Goal: Book appointment/travel/reservation

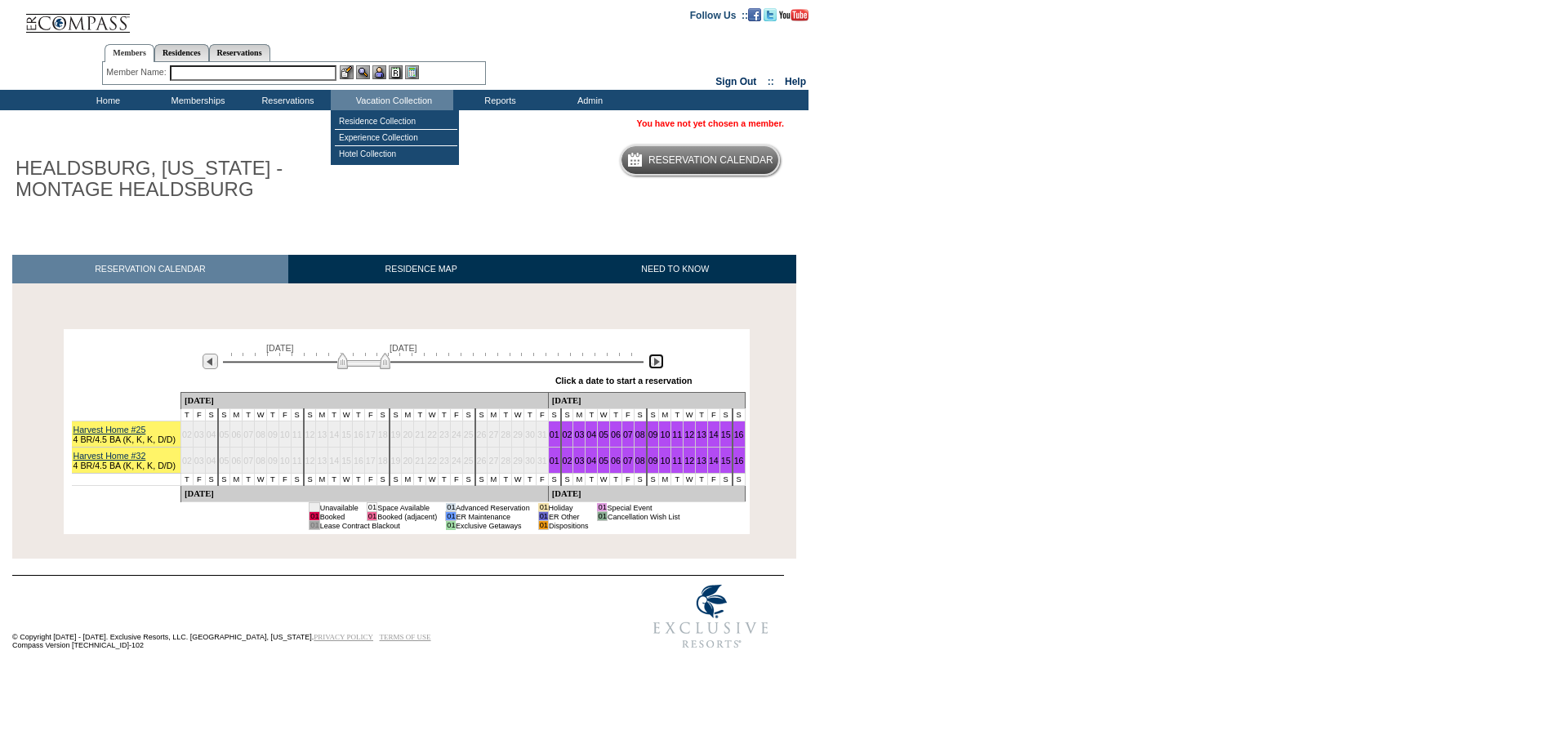
click at [658, 365] on img at bounding box center [656, 362] width 16 height 16
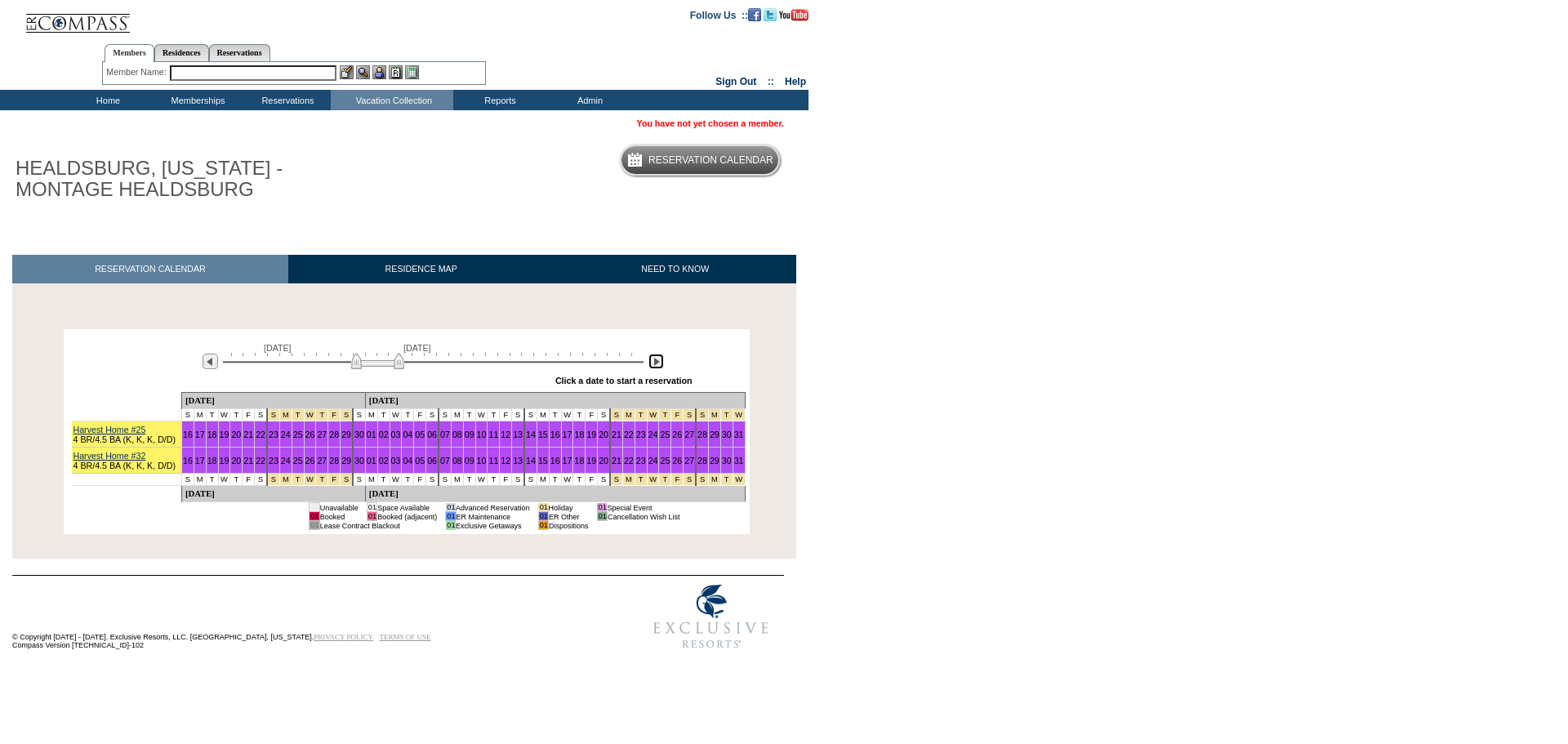
click at [658, 365] on img at bounding box center [656, 362] width 16 height 16
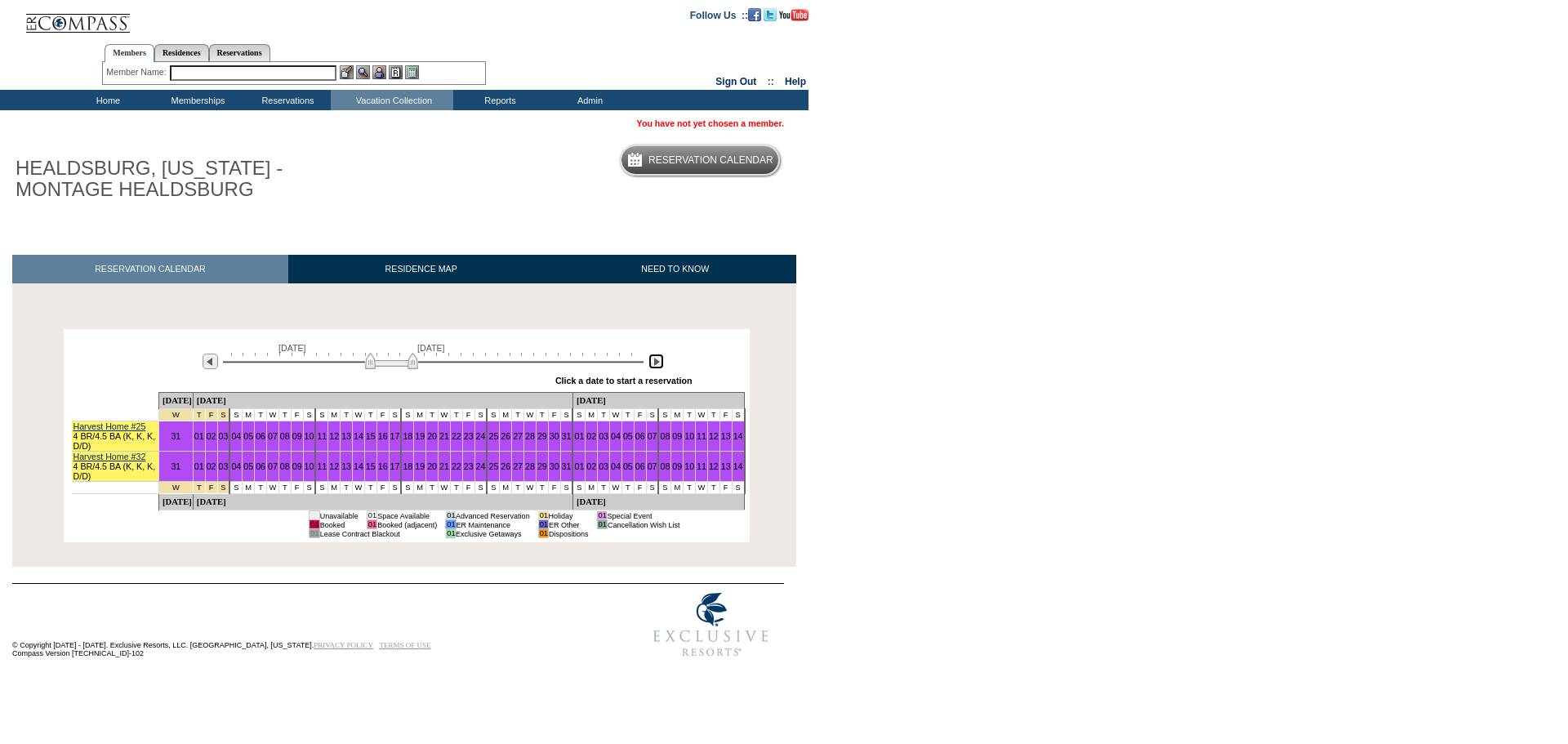
click at [658, 365] on img at bounding box center [656, 362] width 16 height 16
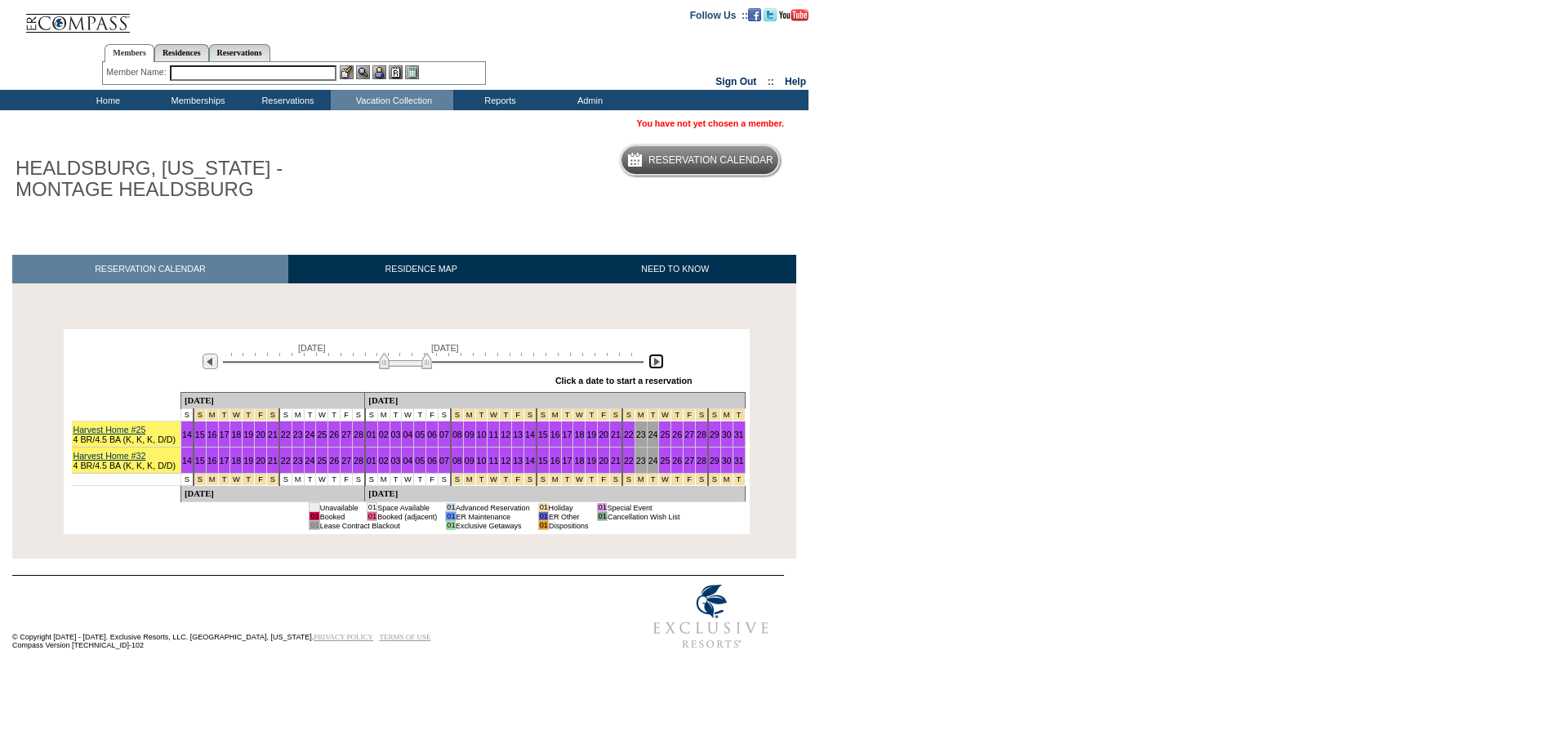
click at [658, 365] on img at bounding box center [656, 362] width 16 height 16
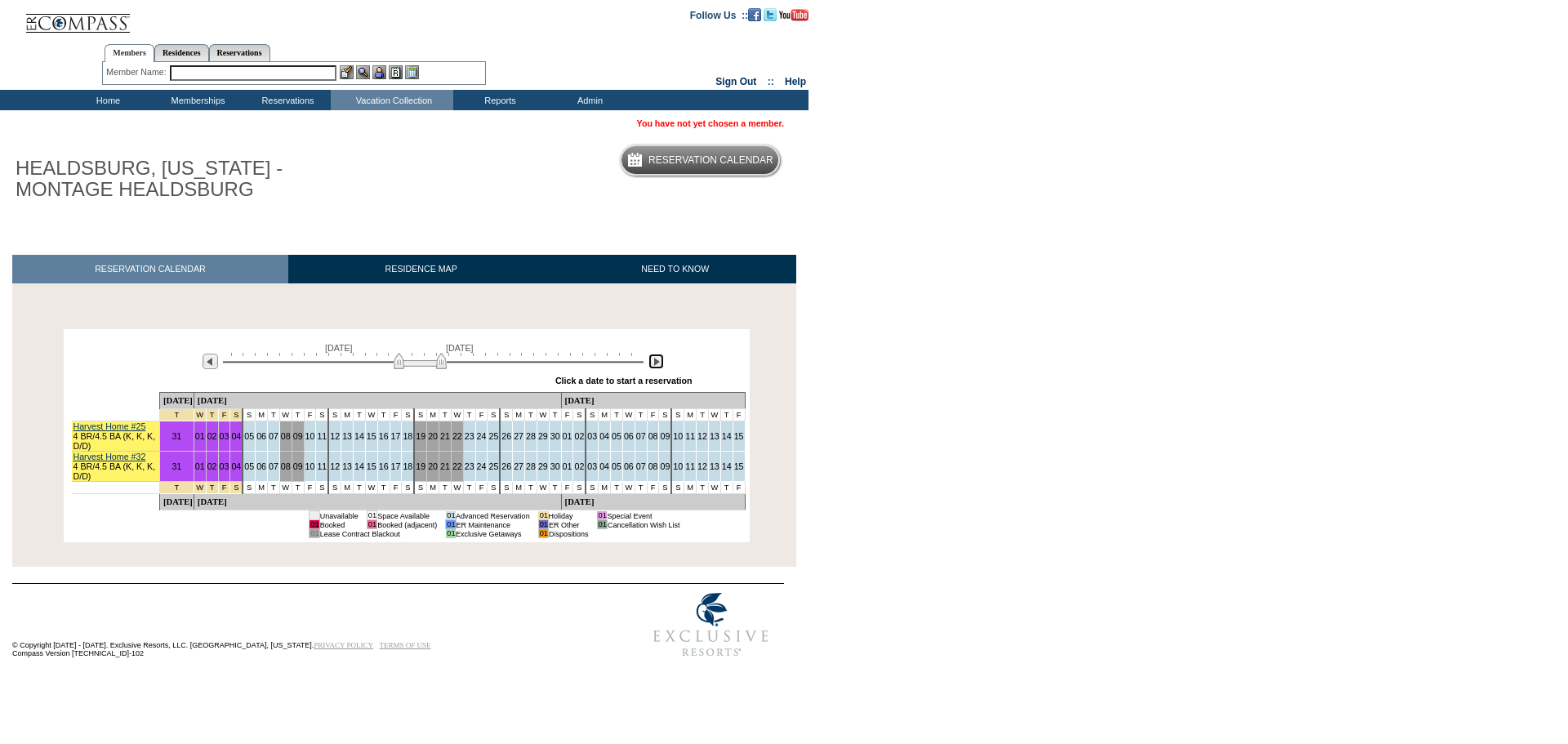
click at [657, 366] on img at bounding box center [656, 362] width 16 height 16
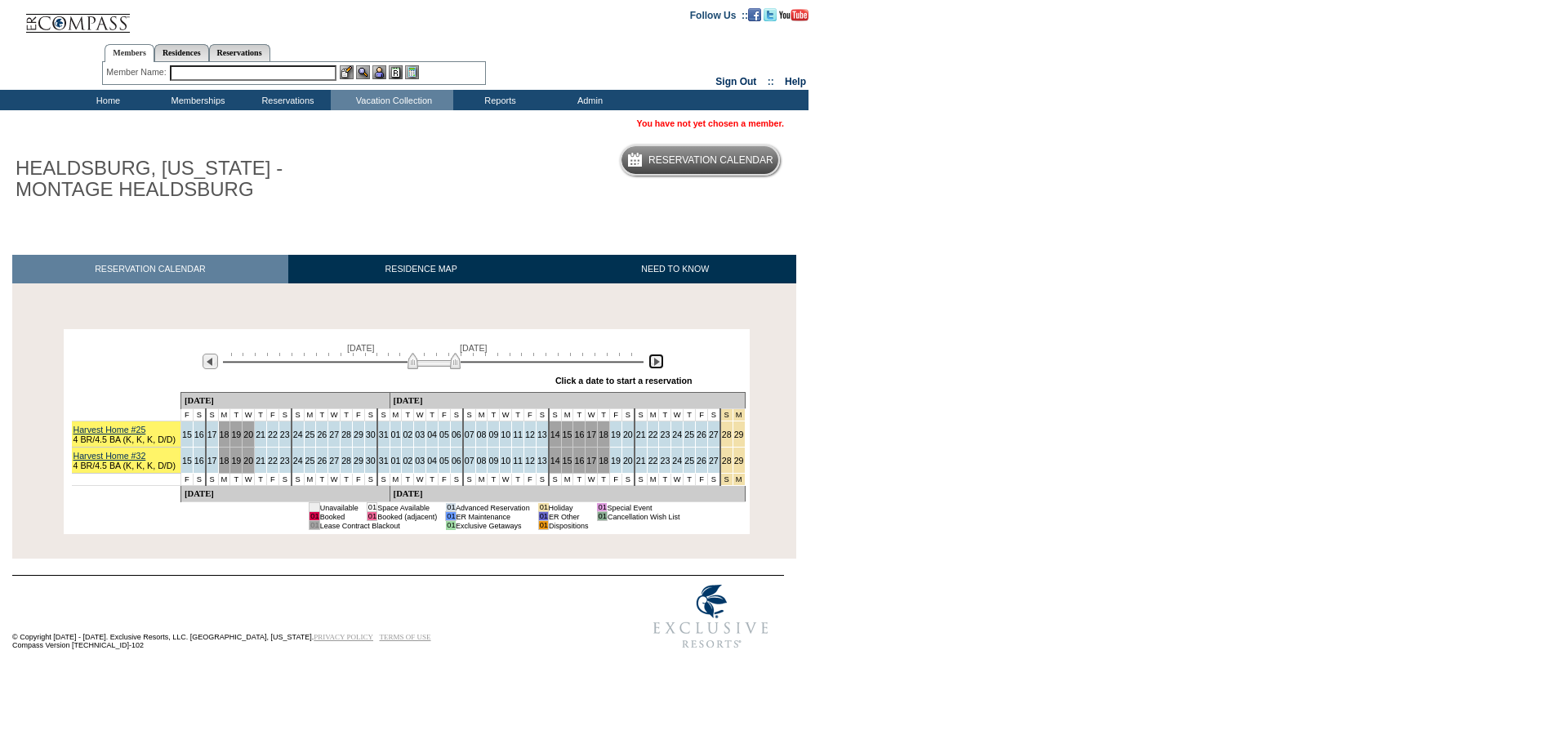
click at [657, 366] on img at bounding box center [656, 362] width 16 height 16
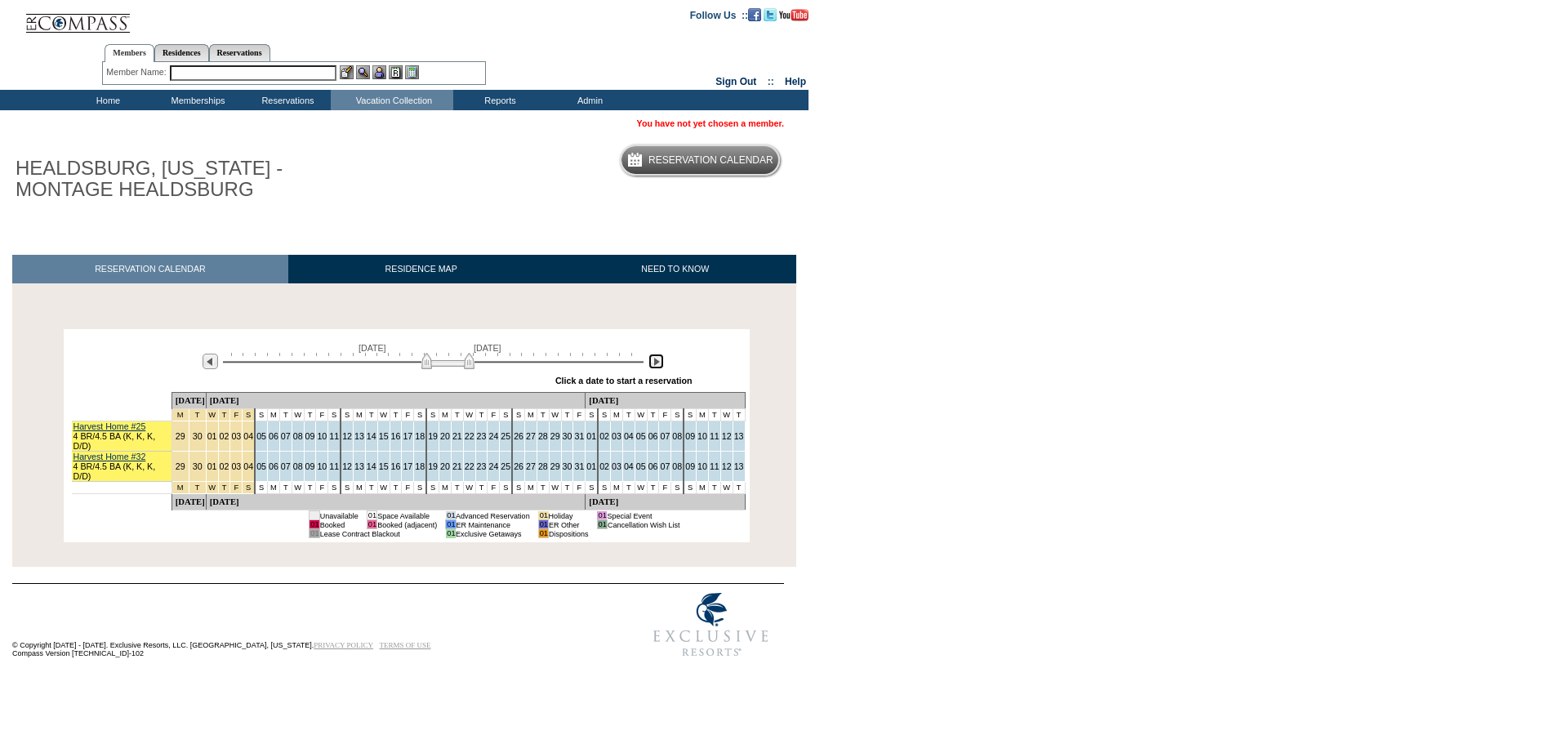
click at [657, 366] on img at bounding box center [656, 362] width 16 height 16
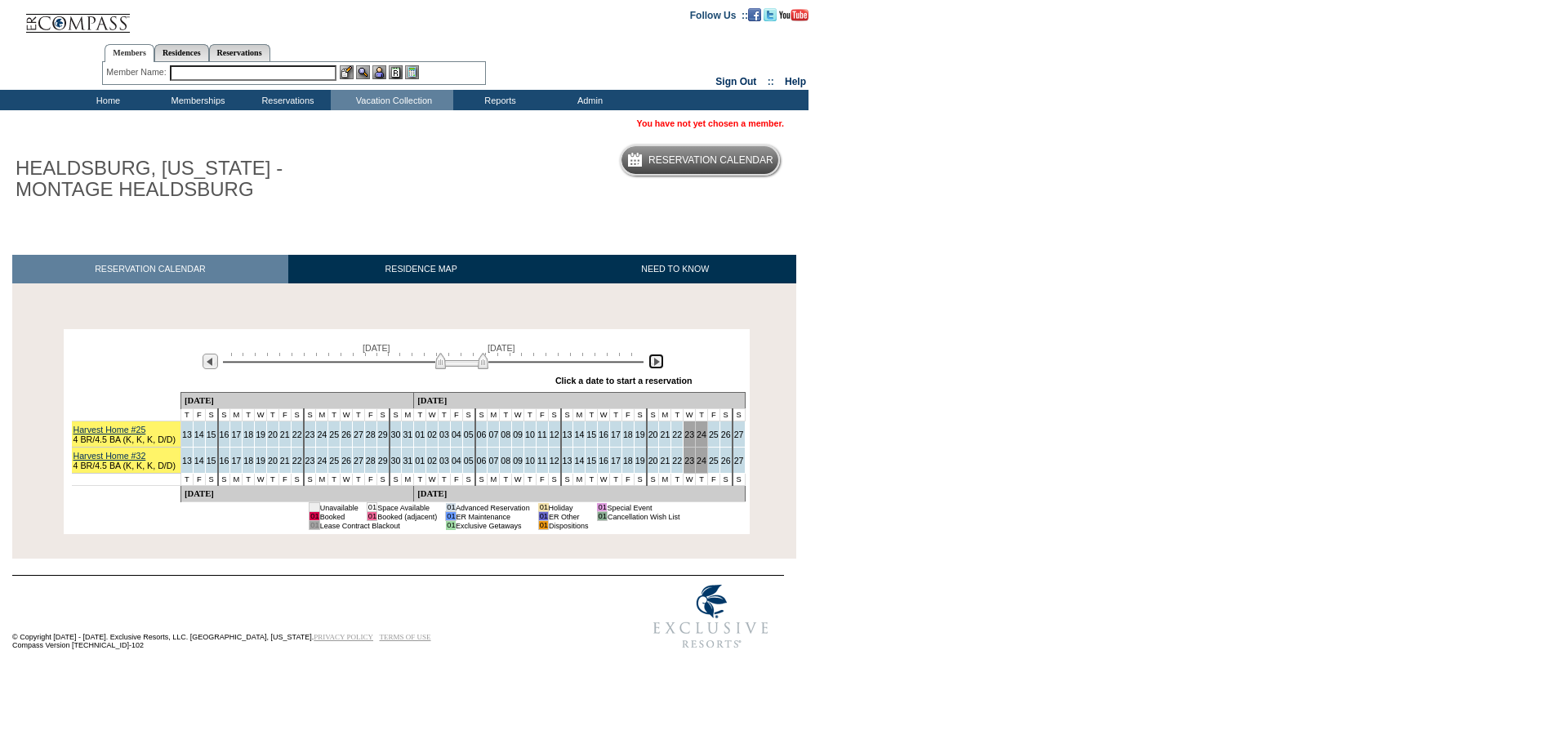
click at [657, 366] on img at bounding box center [656, 362] width 16 height 16
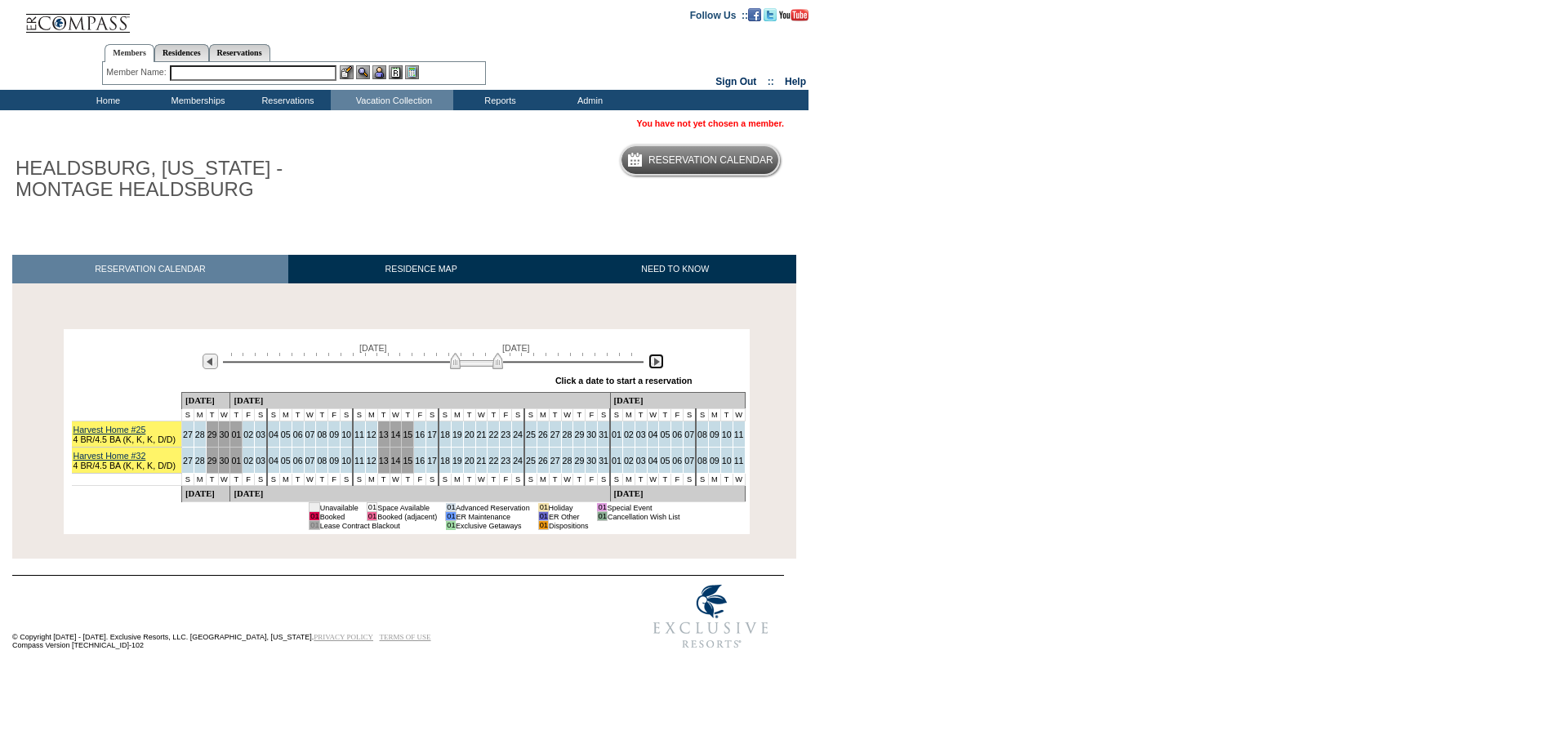
click at [657, 366] on img at bounding box center [656, 362] width 16 height 16
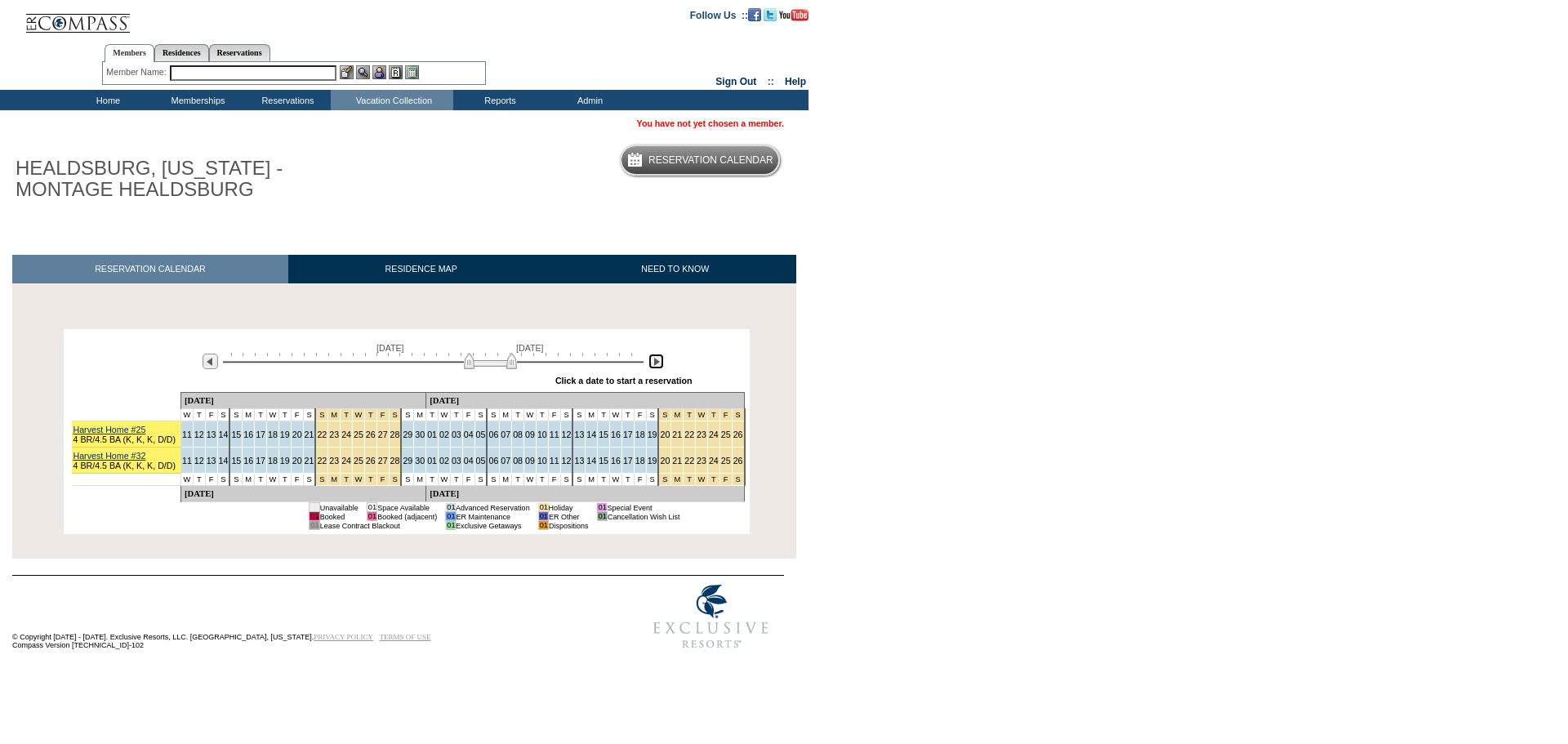
click at [657, 366] on img at bounding box center [656, 362] width 16 height 16
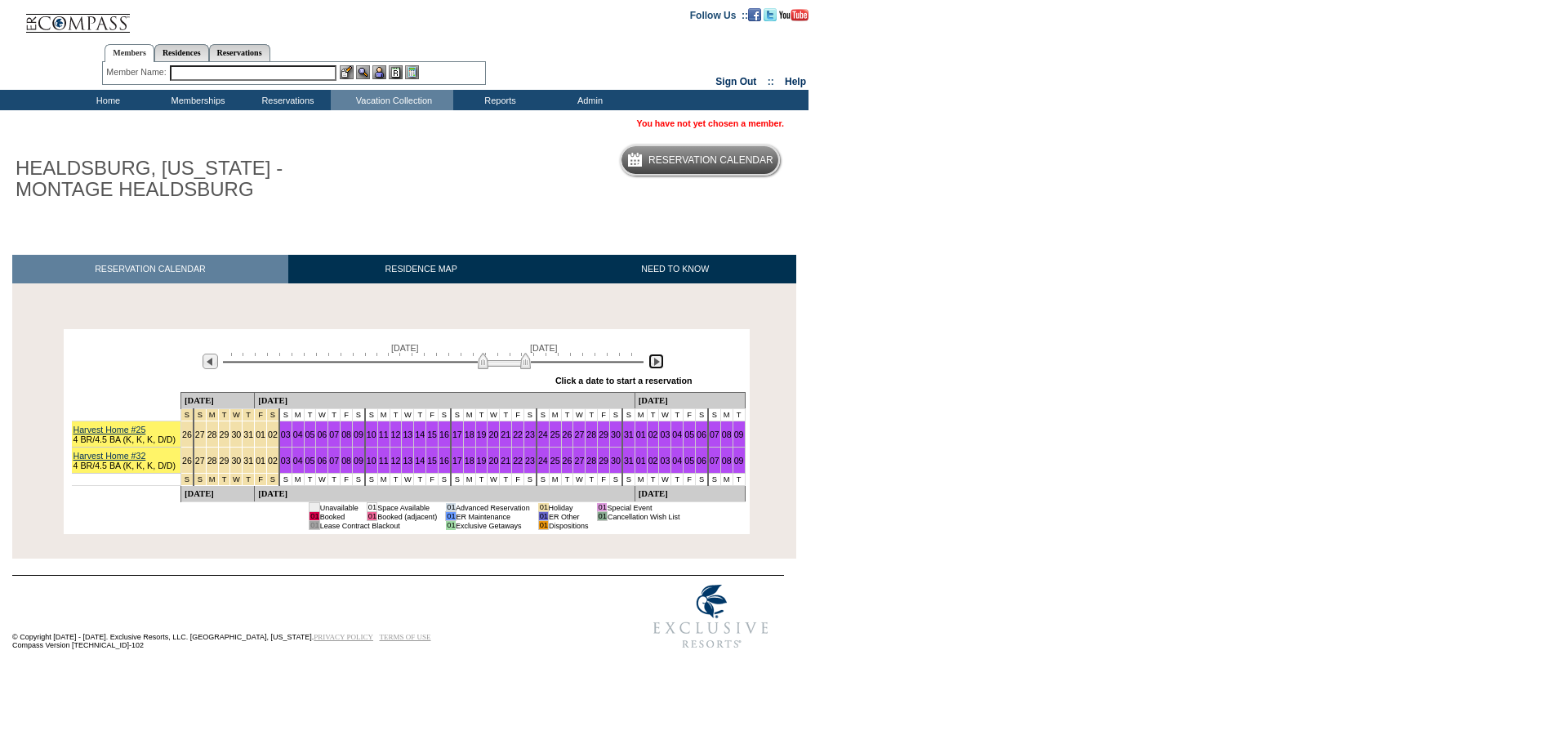
click at [657, 366] on img at bounding box center [656, 362] width 16 height 16
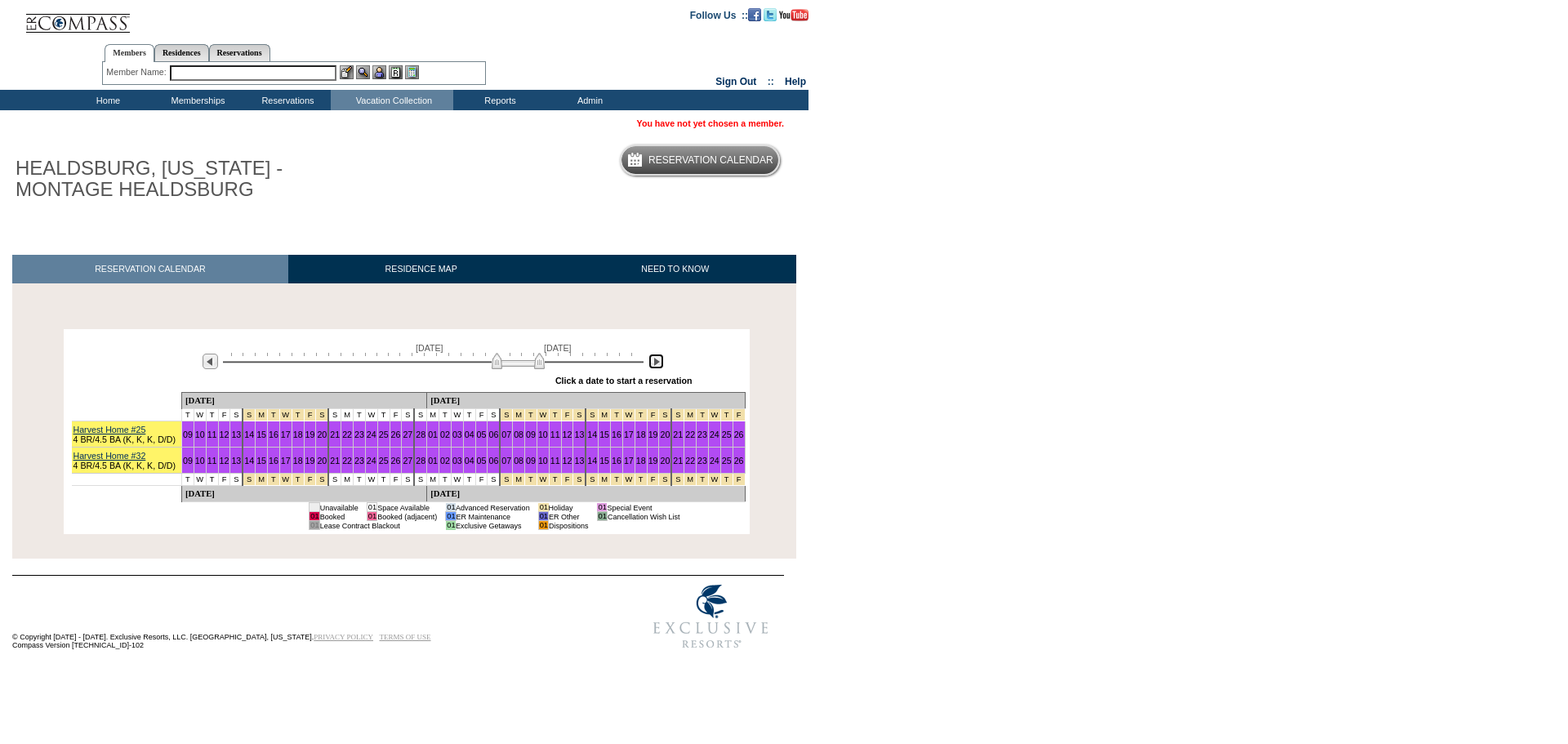
click at [657, 366] on img at bounding box center [656, 362] width 16 height 16
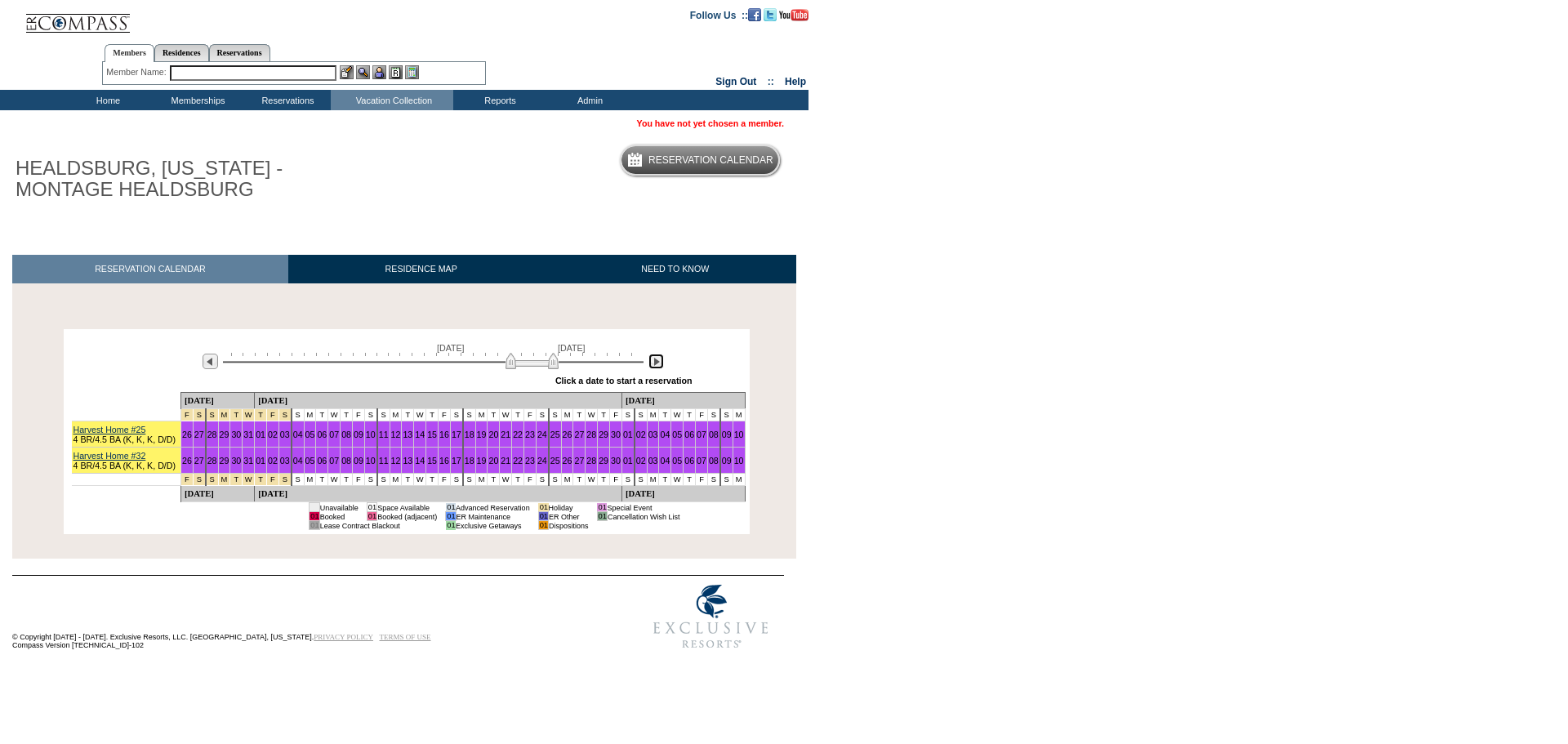
click at [657, 366] on img at bounding box center [656, 362] width 16 height 16
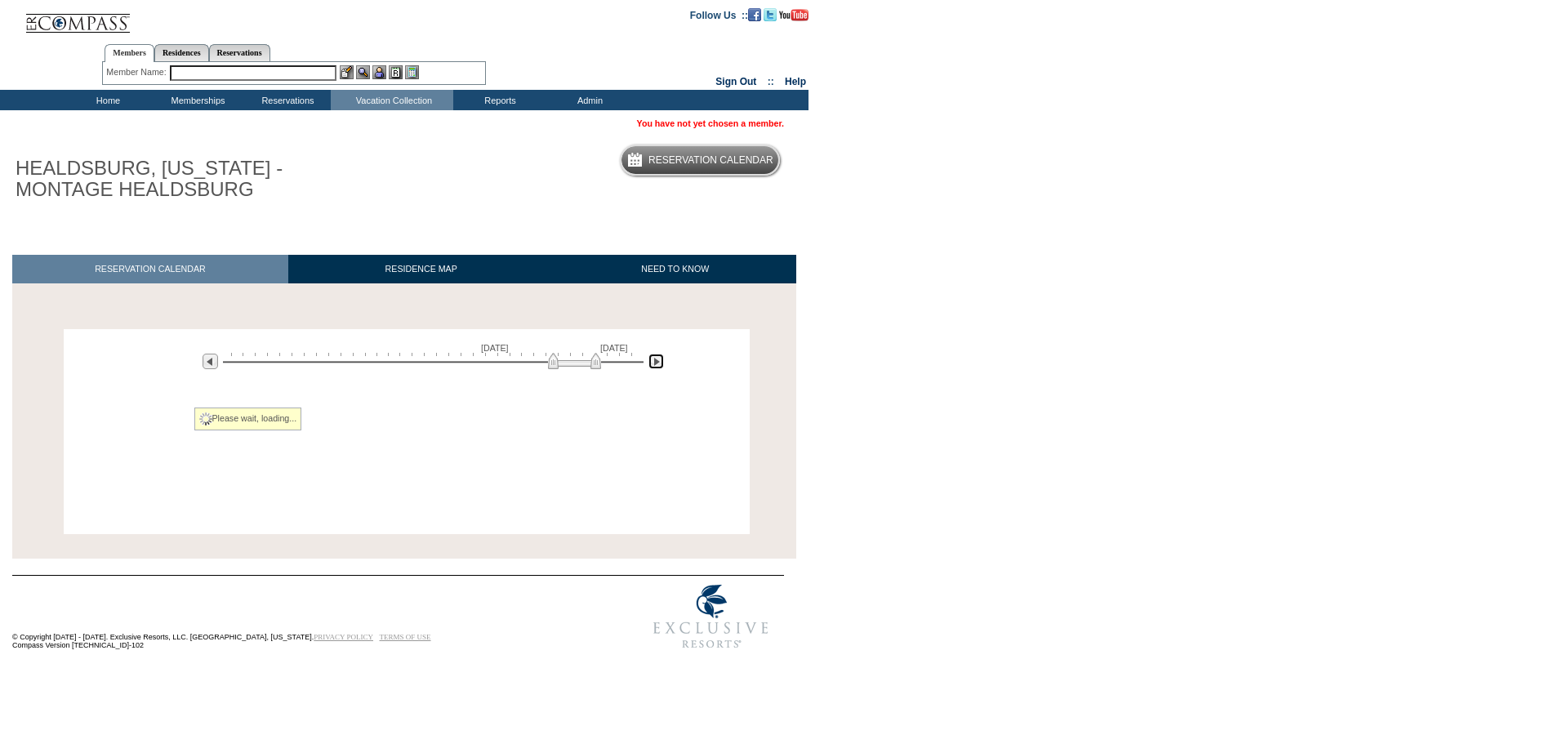
click at [657, 366] on img at bounding box center [656, 362] width 16 height 16
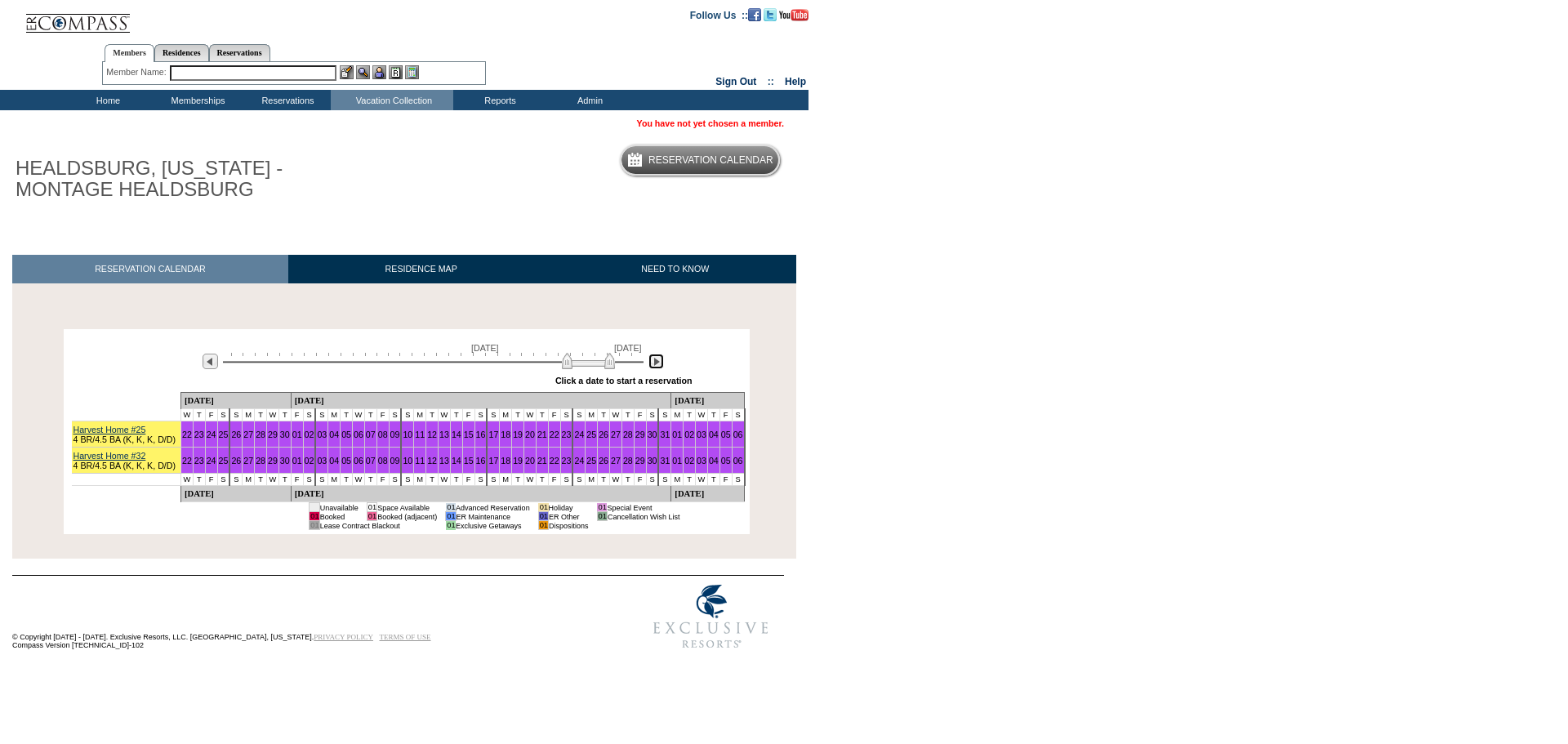
click at [657, 366] on img at bounding box center [656, 362] width 16 height 16
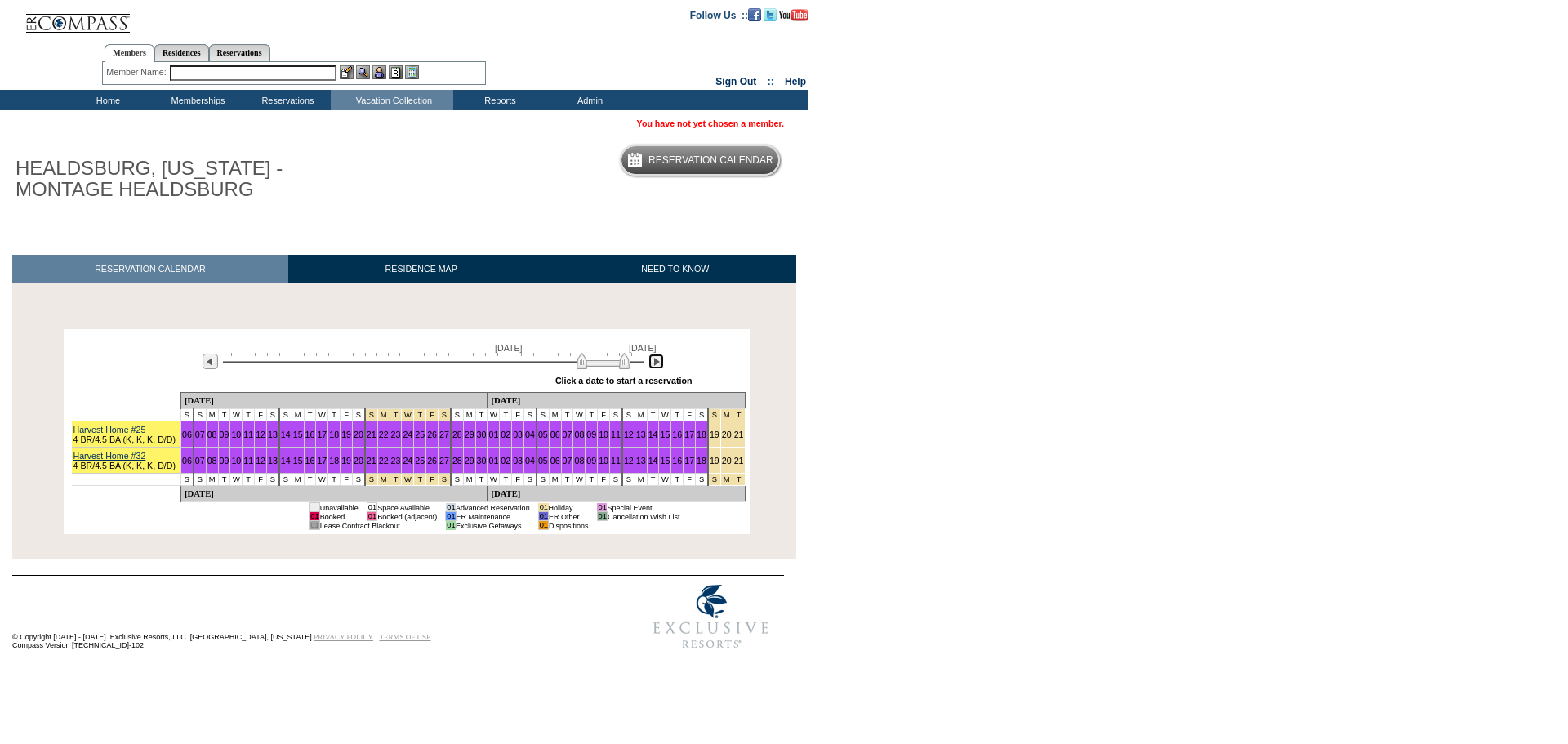
click at [657, 366] on img at bounding box center [656, 362] width 16 height 16
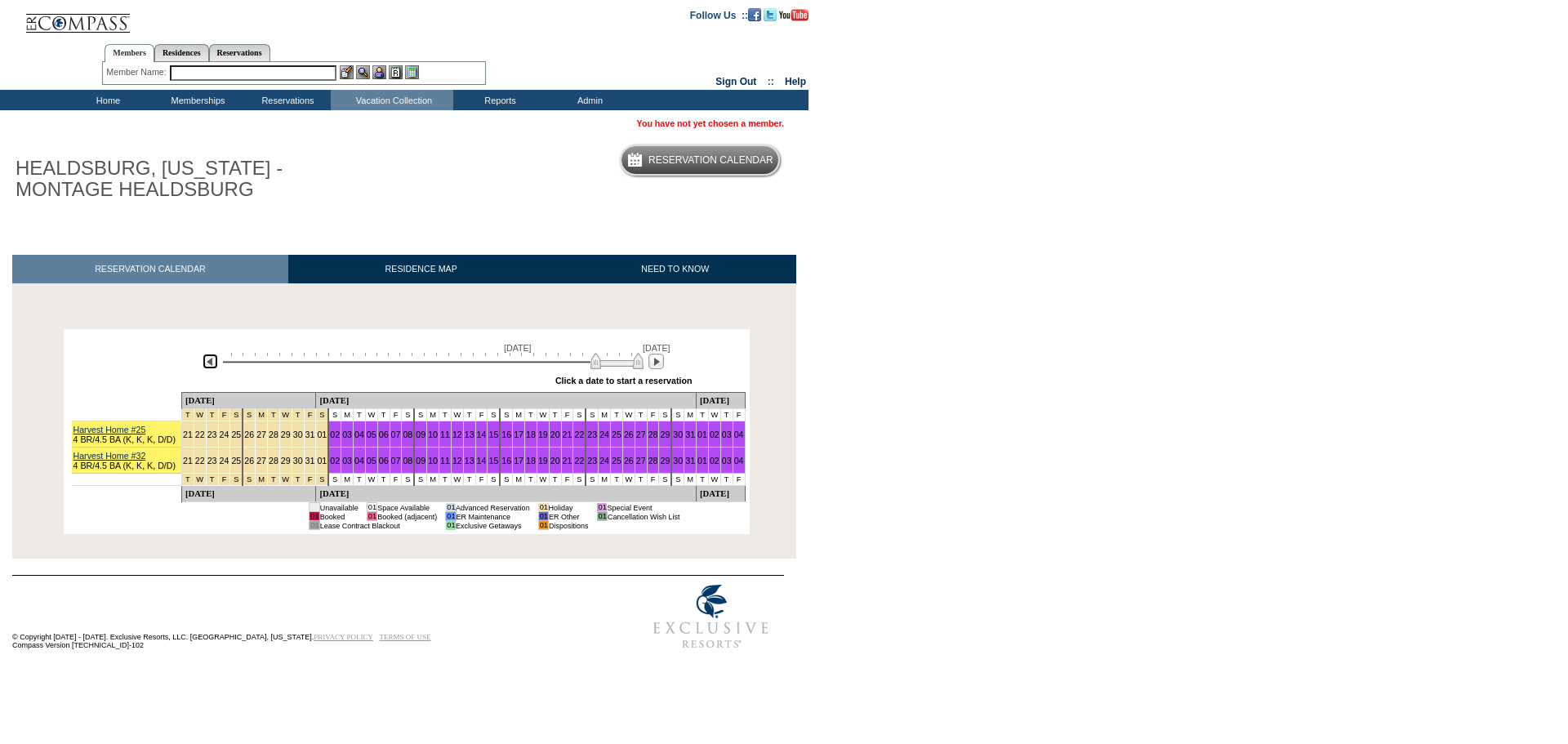
click at [207, 364] on img at bounding box center [211, 362] width 16 height 16
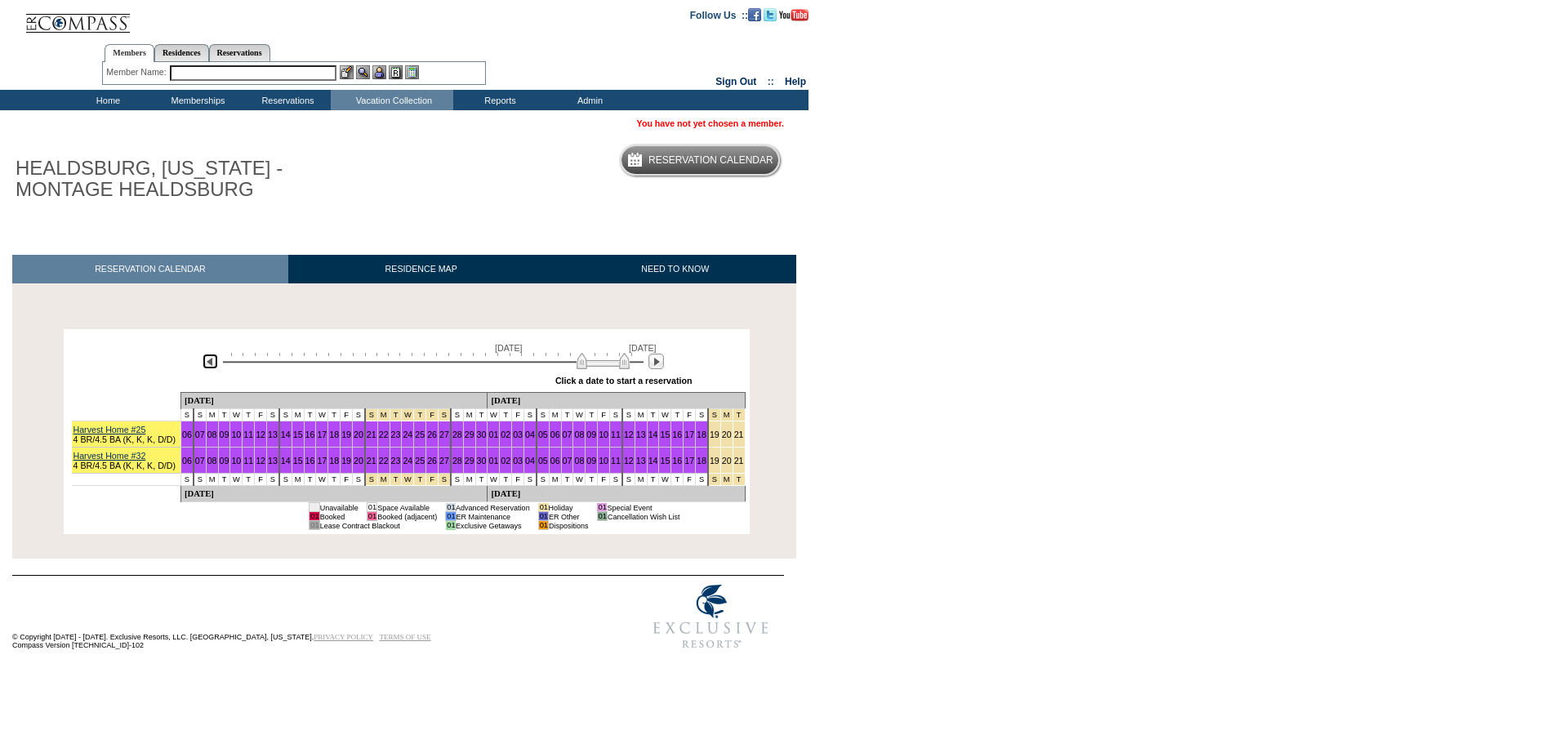
click at [207, 364] on img at bounding box center [211, 362] width 16 height 16
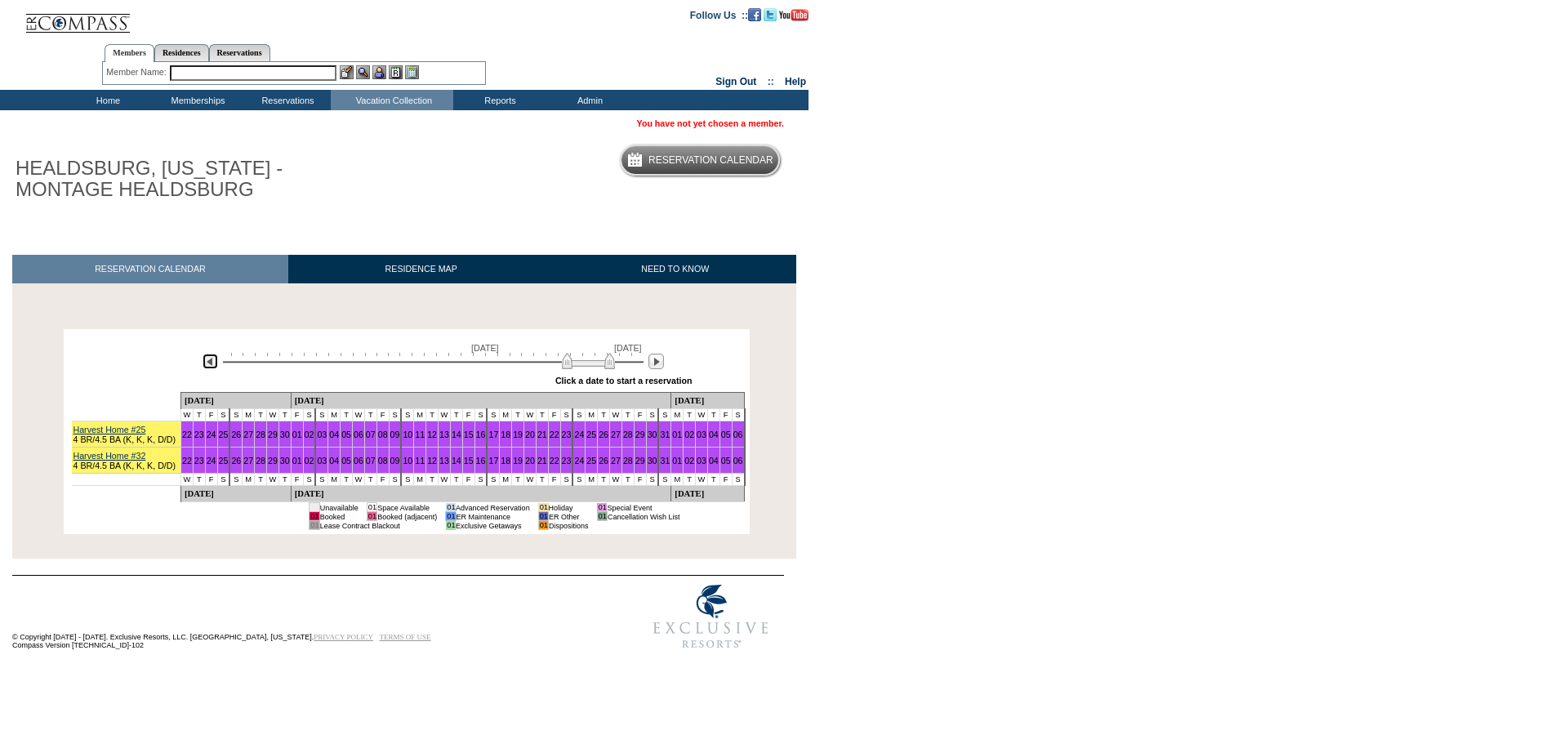
click at [207, 364] on img at bounding box center [211, 362] width 16 height 16
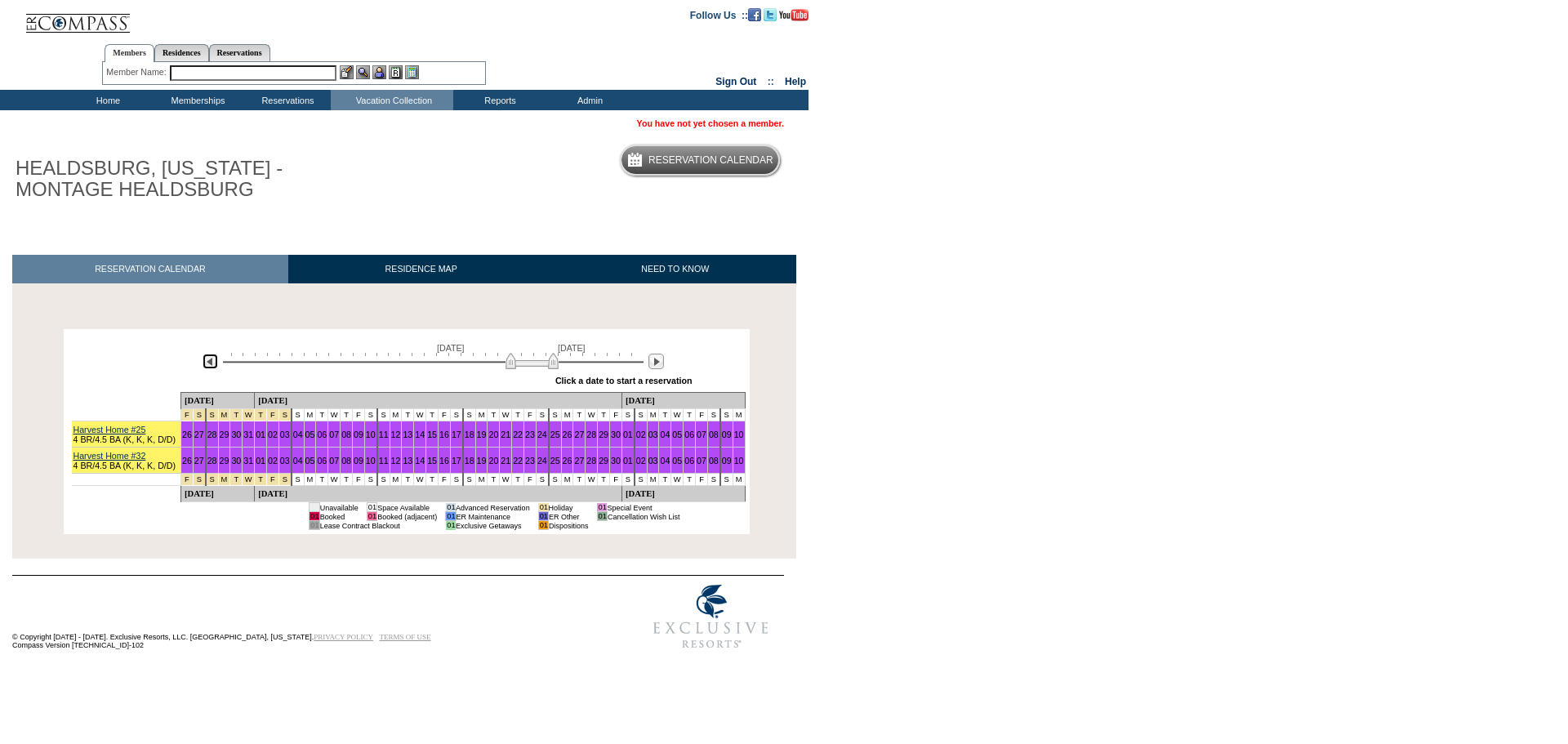
click at [207, 364] on img at bounding box center [211, 362] width 16 height 16
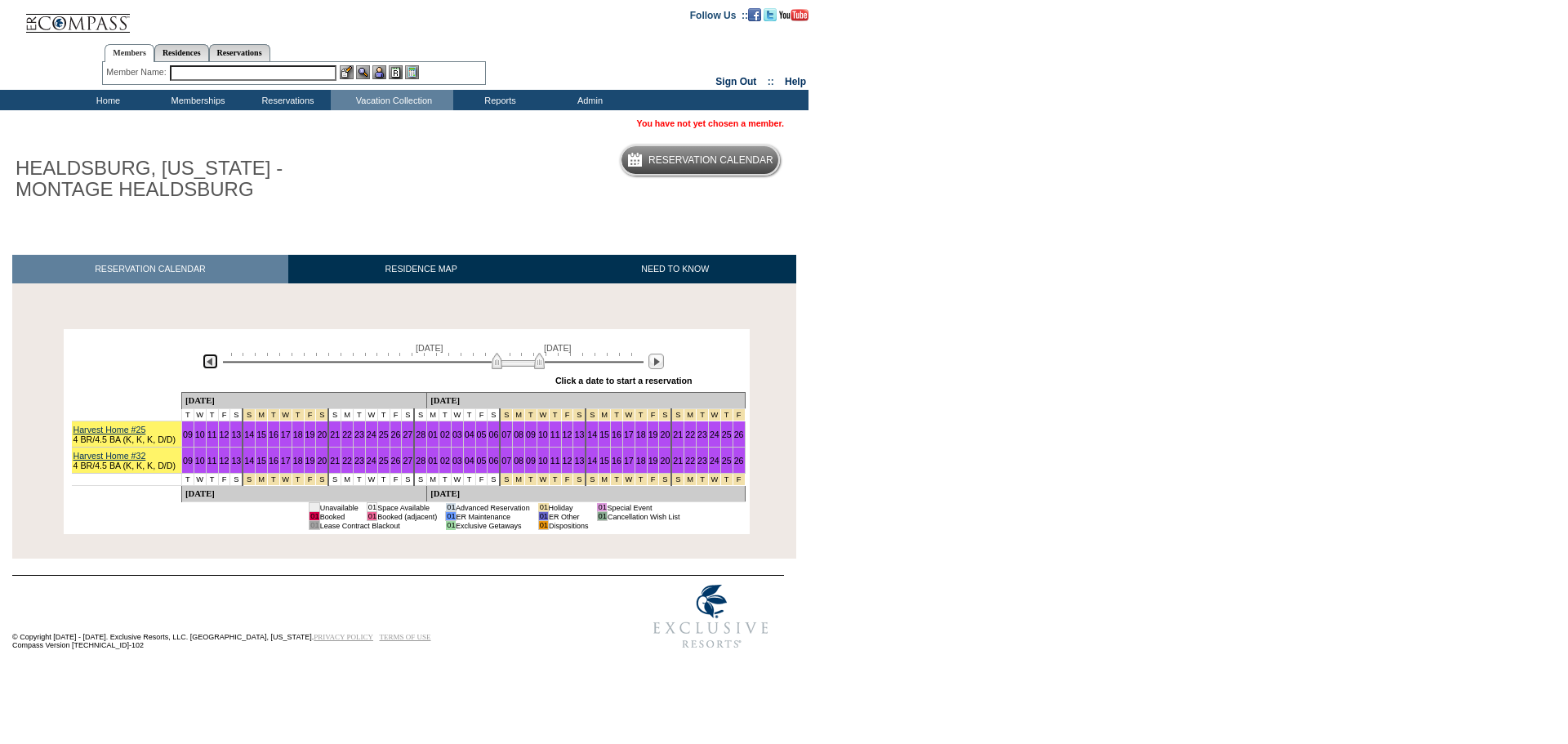
click at [207, 364] on img at bounding box center [211, 362] width 16 height 16
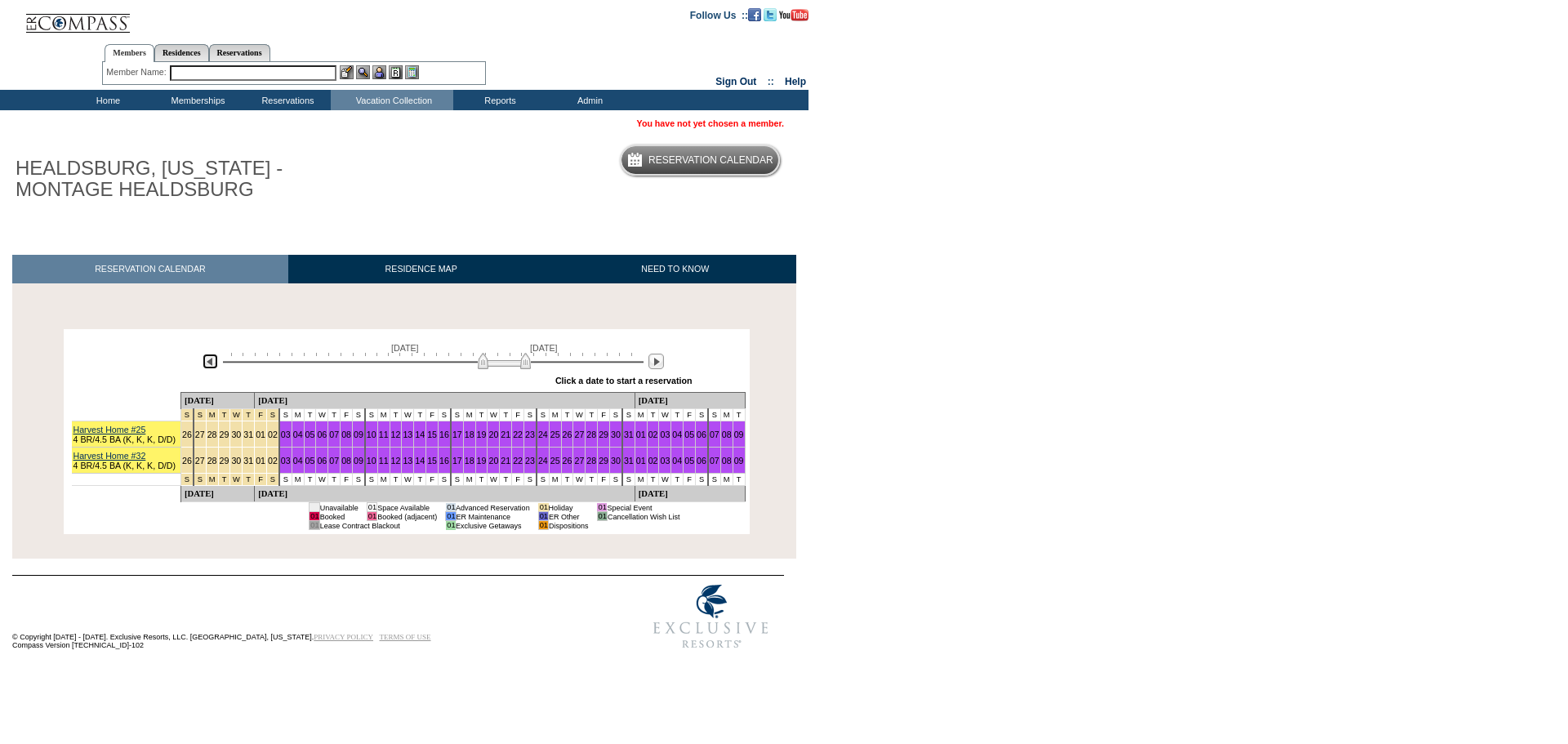
click at [207, 364] on img at bounding box center [211, 362] width 16 height 16
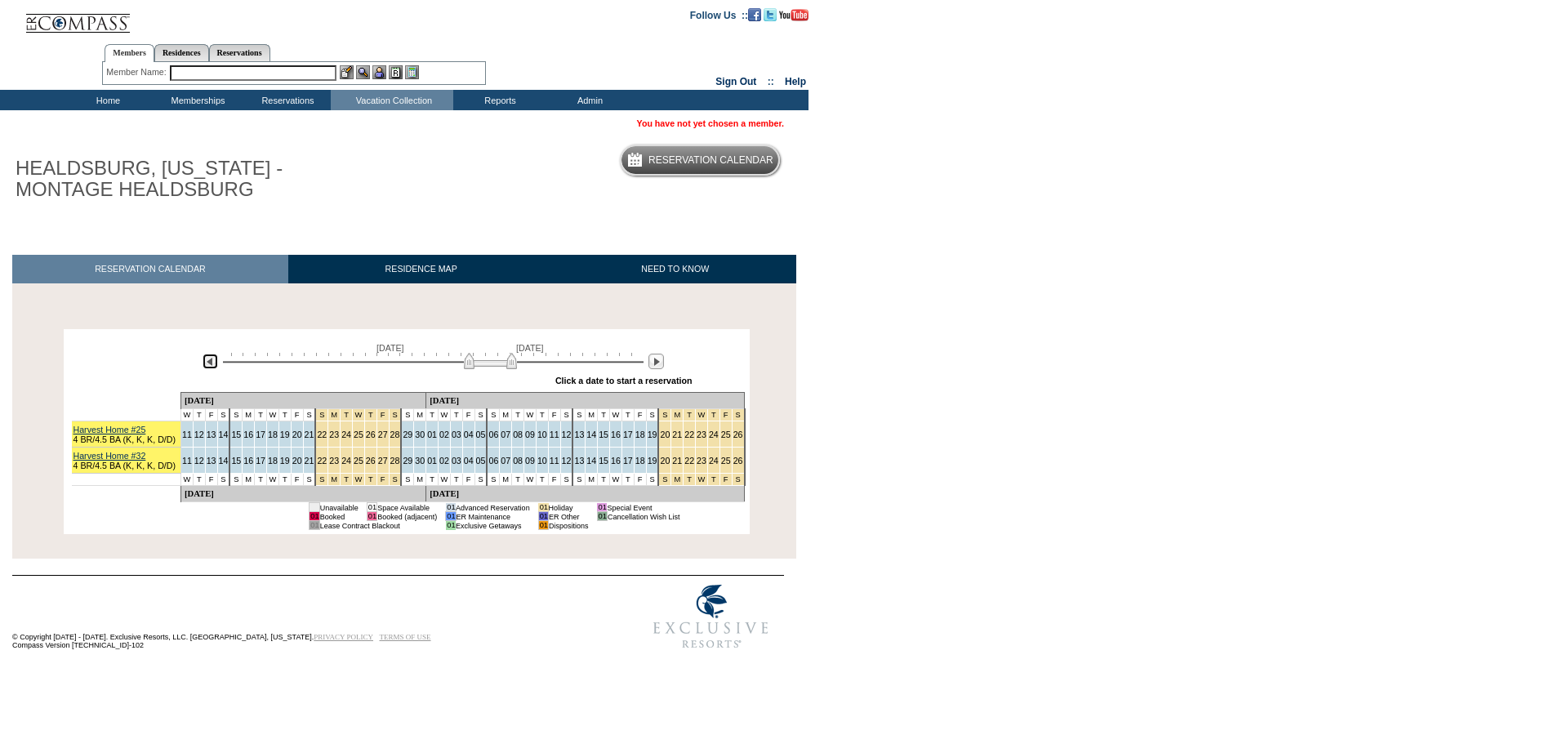
click at [213, 369] on img at bounding box center [211, 362] width 16 height 16
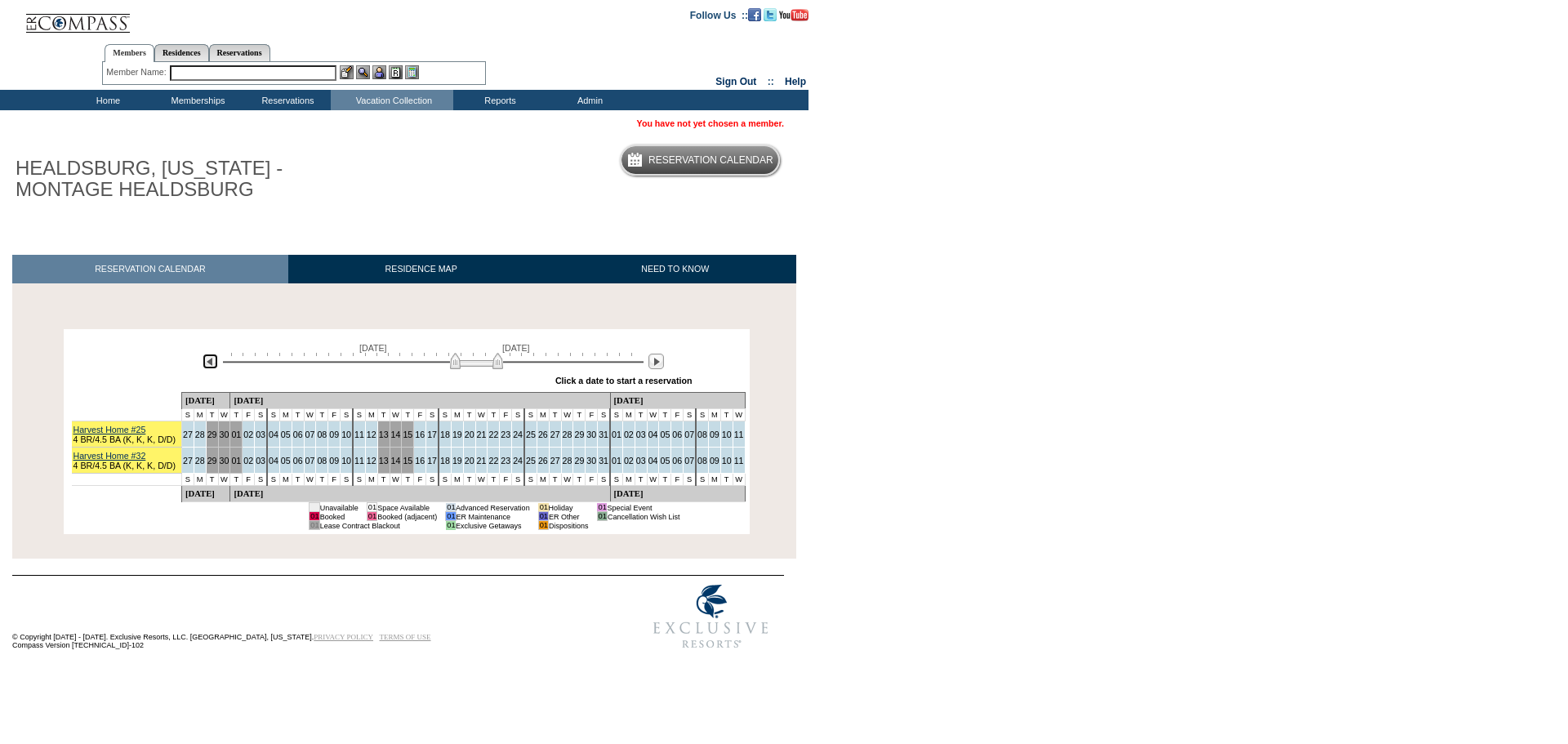
click at [213, 369] on img at bounding box center [211, 362] width 16 height 16
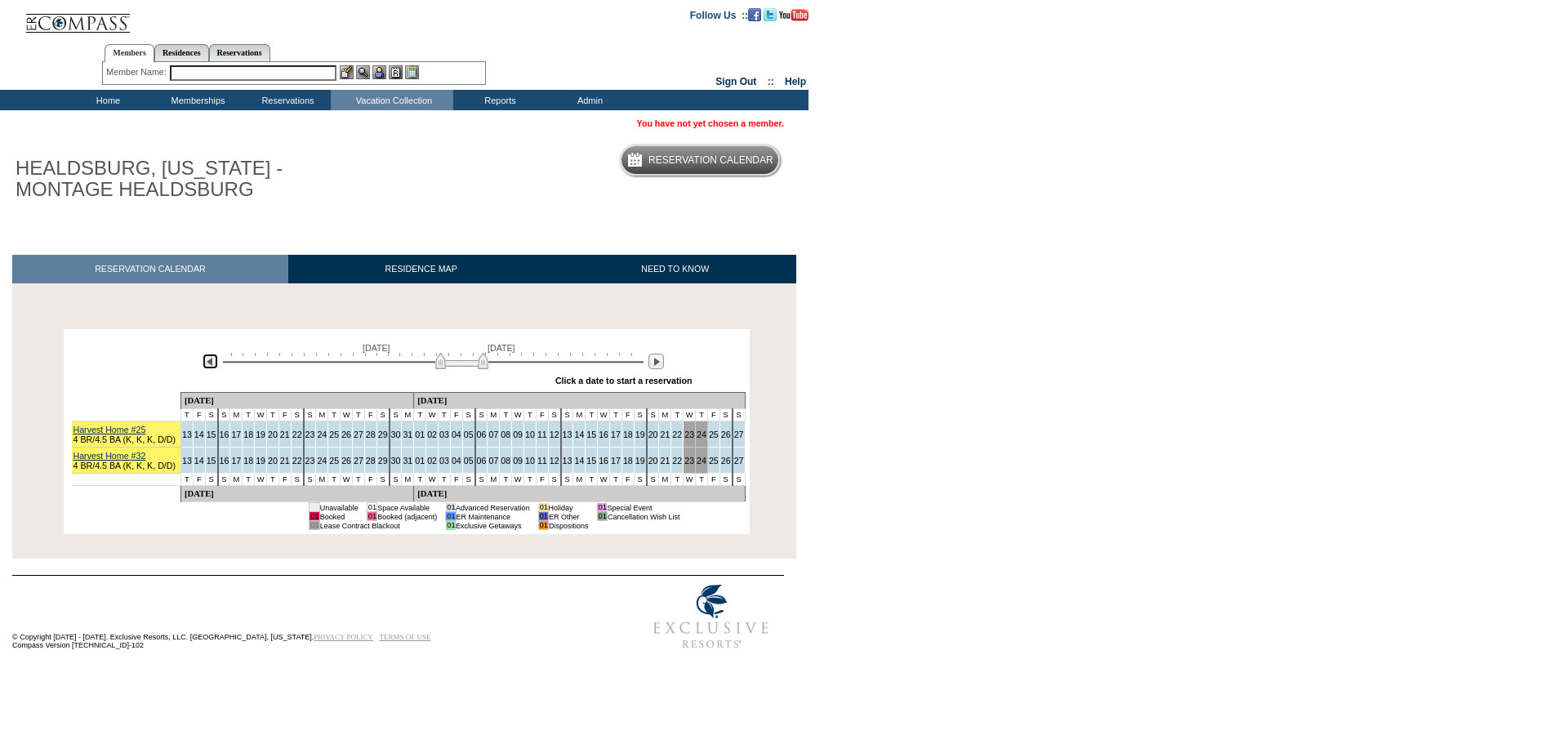
click at [213, 369] on img at bounding box center [211, 362] width 16 height 16
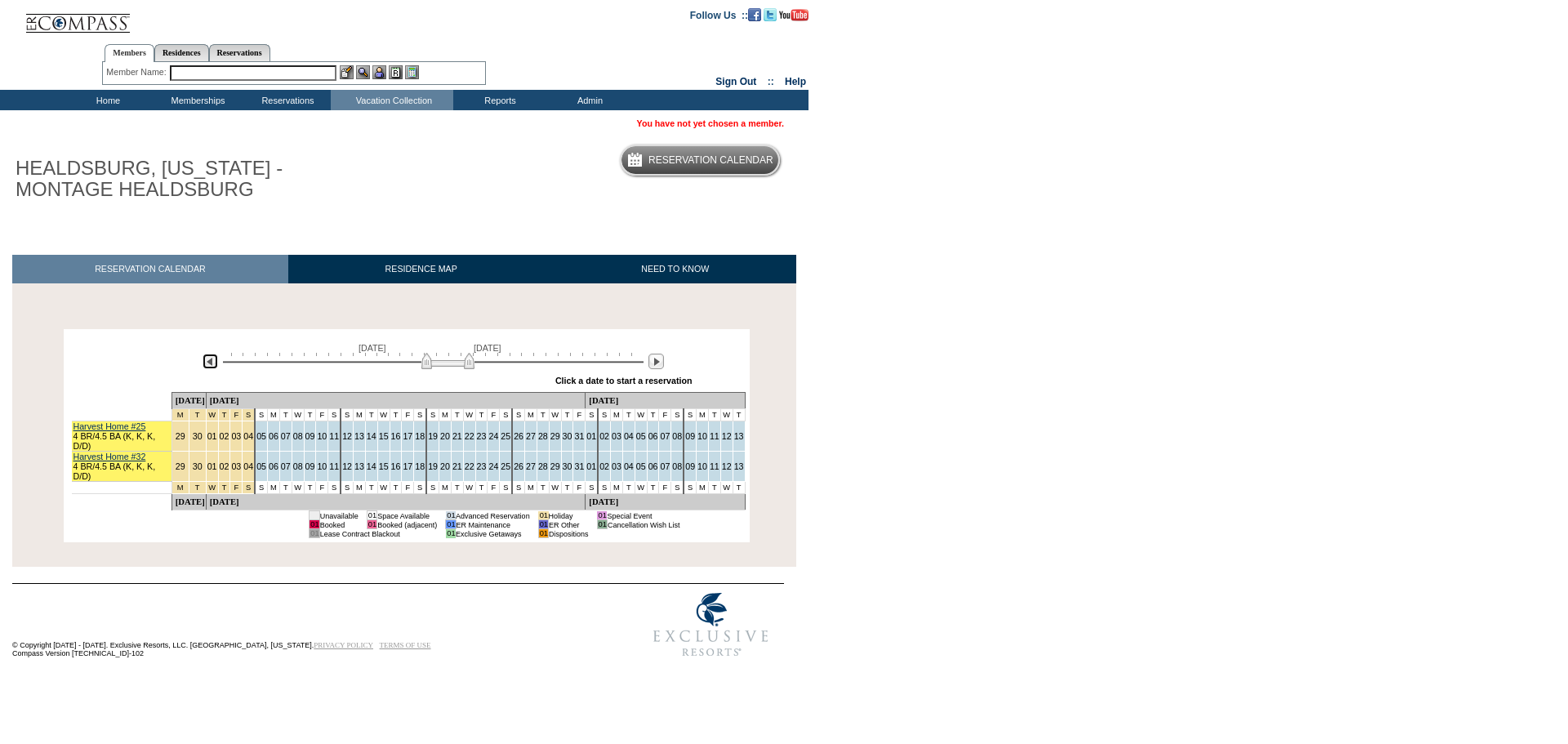
click at [213, 369] on img at bounding box center [211, 362] width 16 height 16
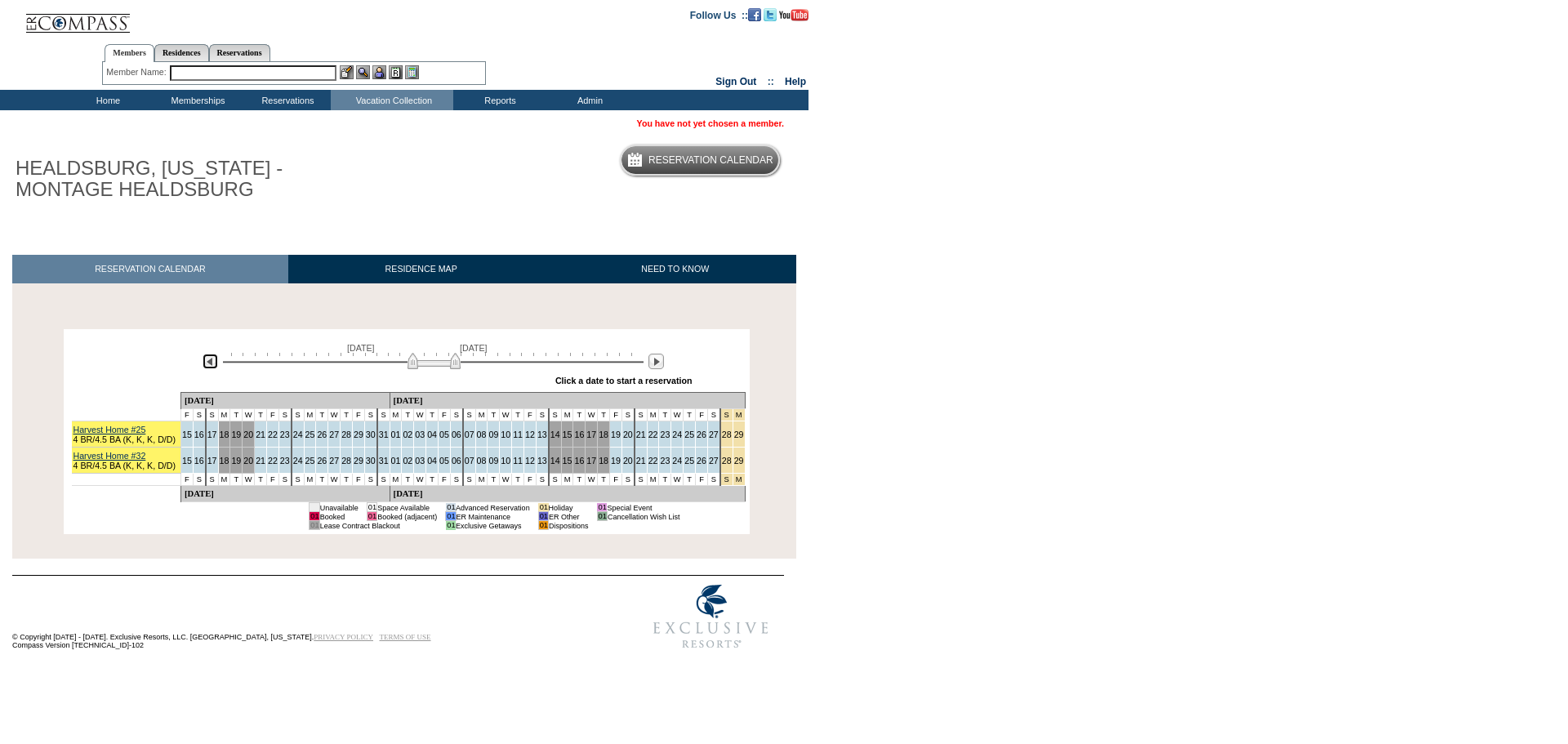
click at [213, 369] on img at bounding box center [211, 362] width 16 height 16
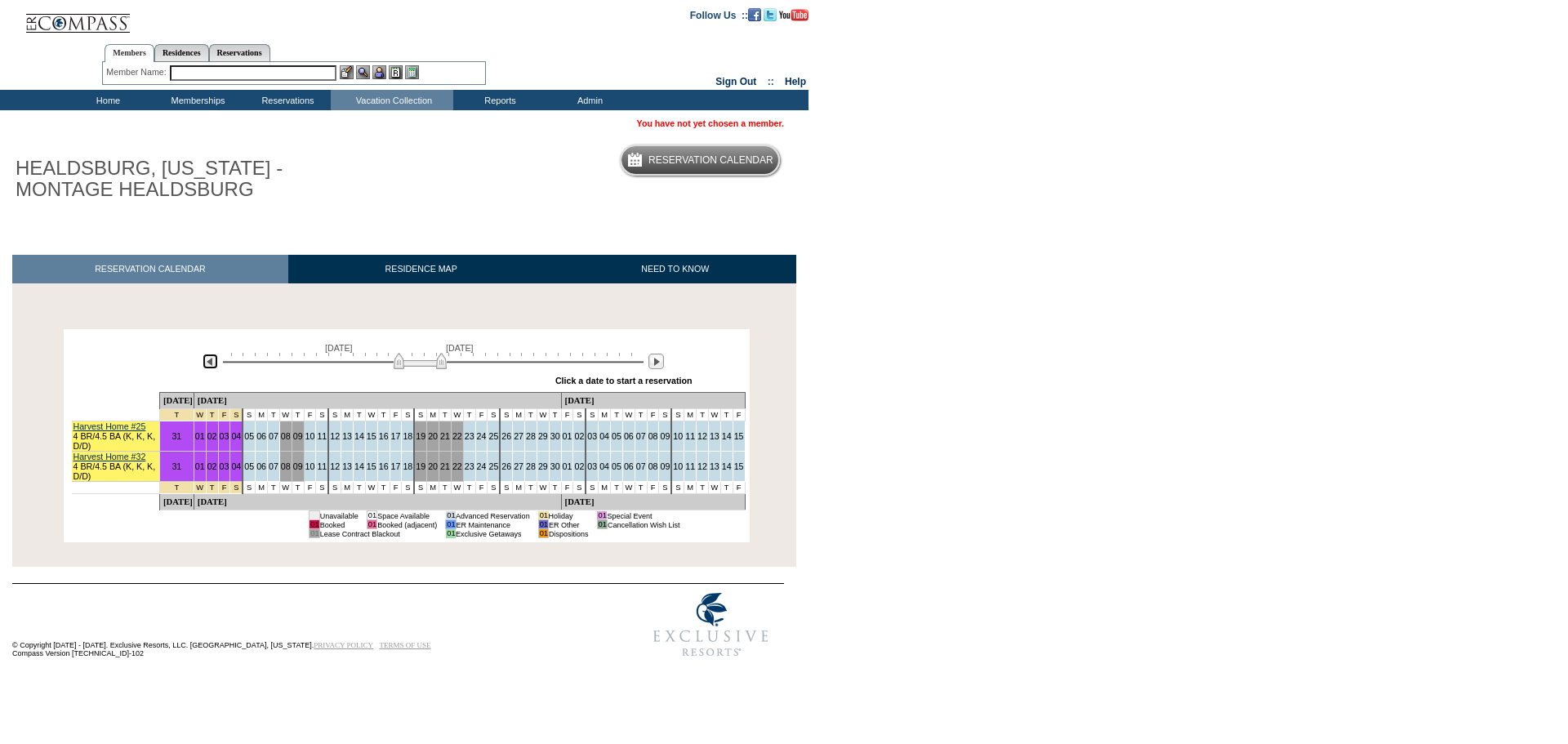
click at [213, 366] on img at bounding box center [211, 362] width 16 height 16
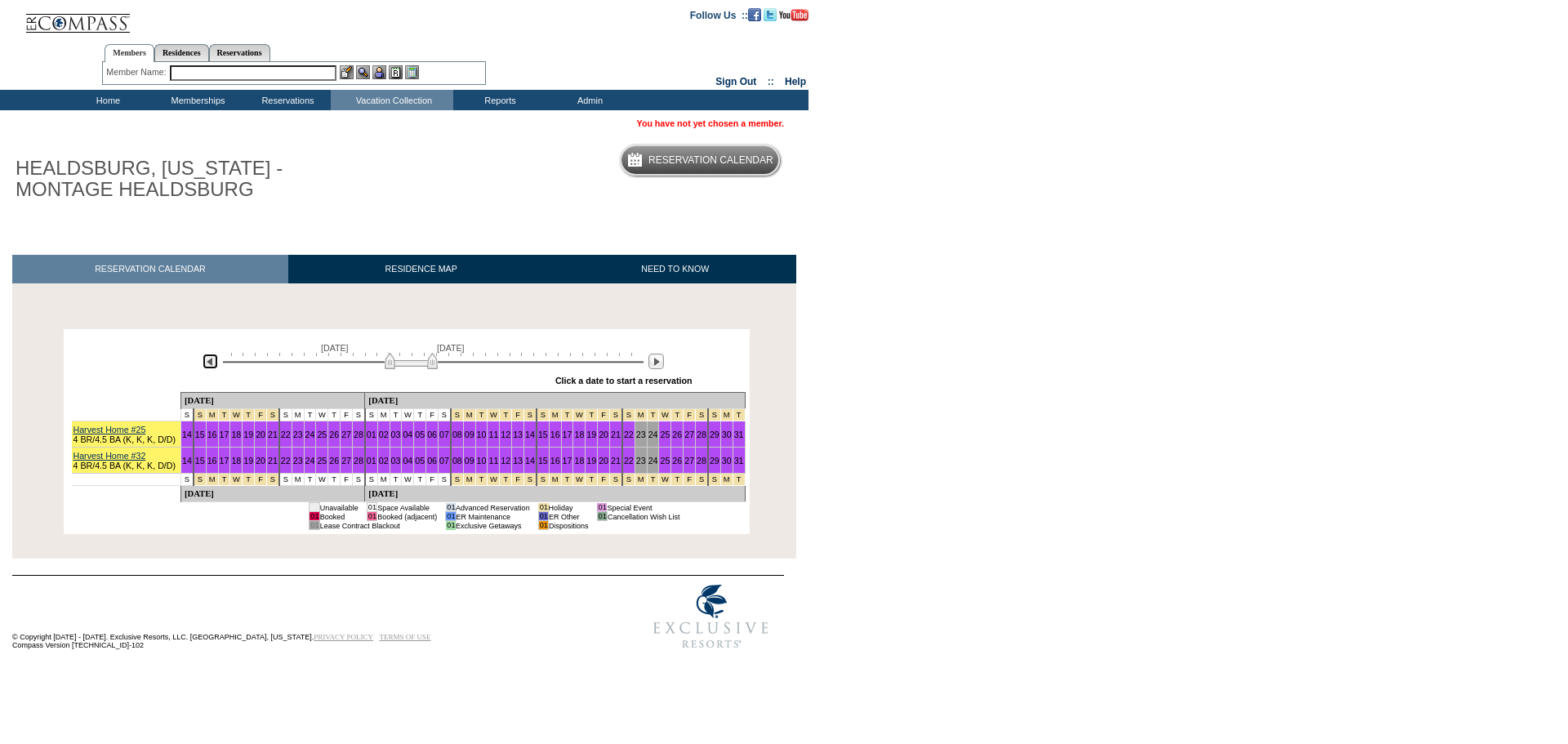
drag, startPoint x: 413, startPoint y: 366, endPoint x: 423, endPoint y: 362, distance: 10.8
click at [423, 362] on img at bounding box center [411, 361] width 53 height 17
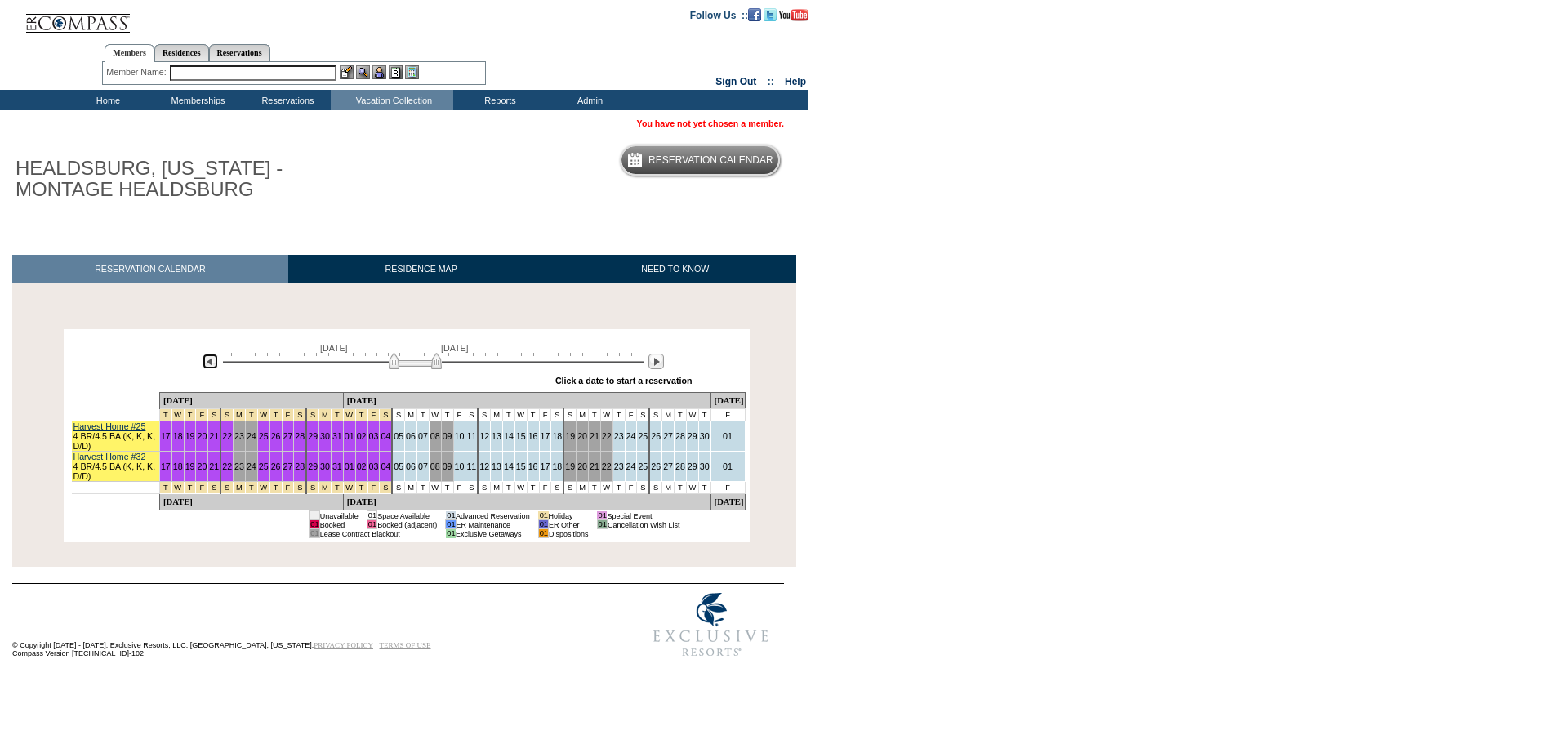
click at [217, 370] on img at bounding box center [211, 362] width 16 height 16
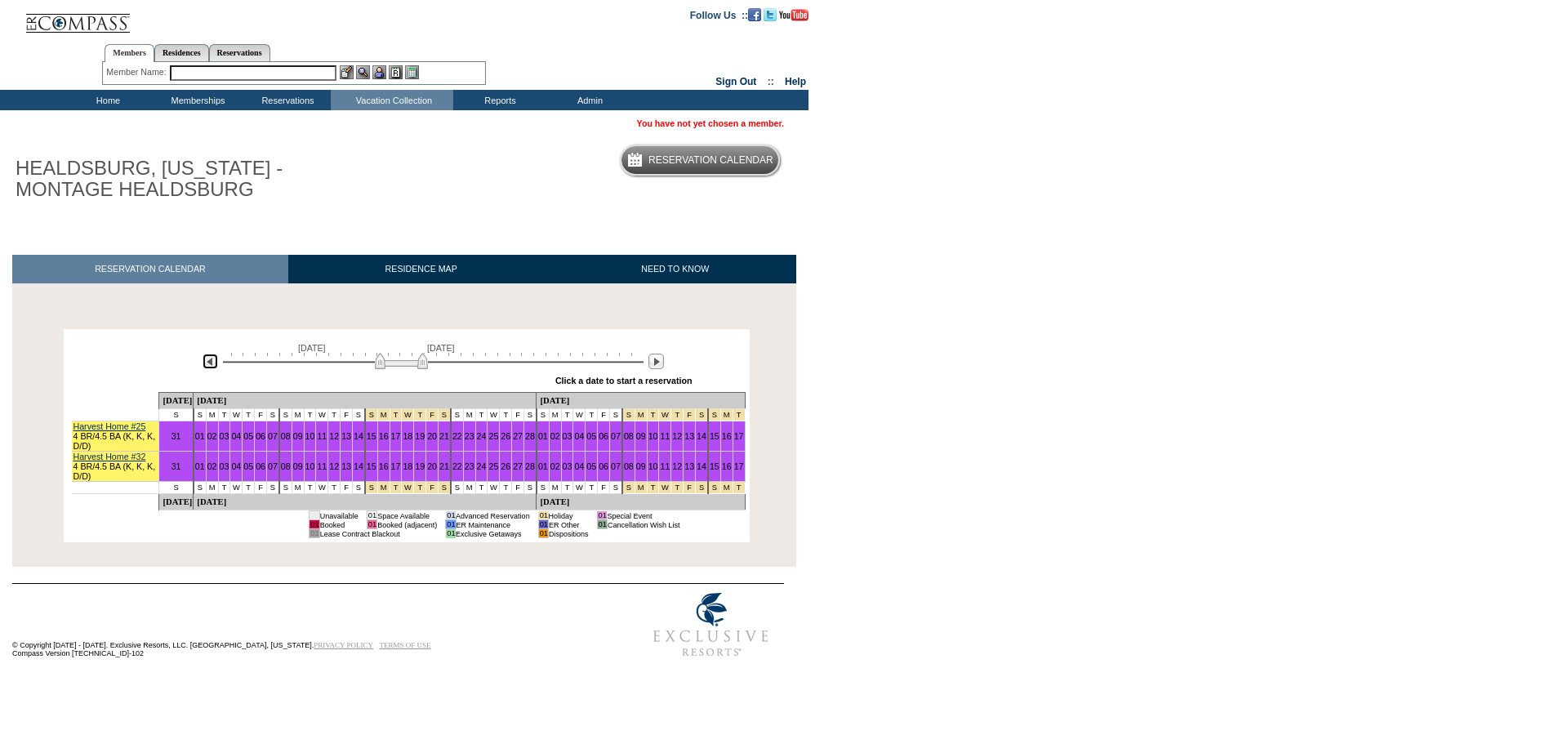
click at [217, 370] on img at bounding box center [211, 362] width 16 height 16
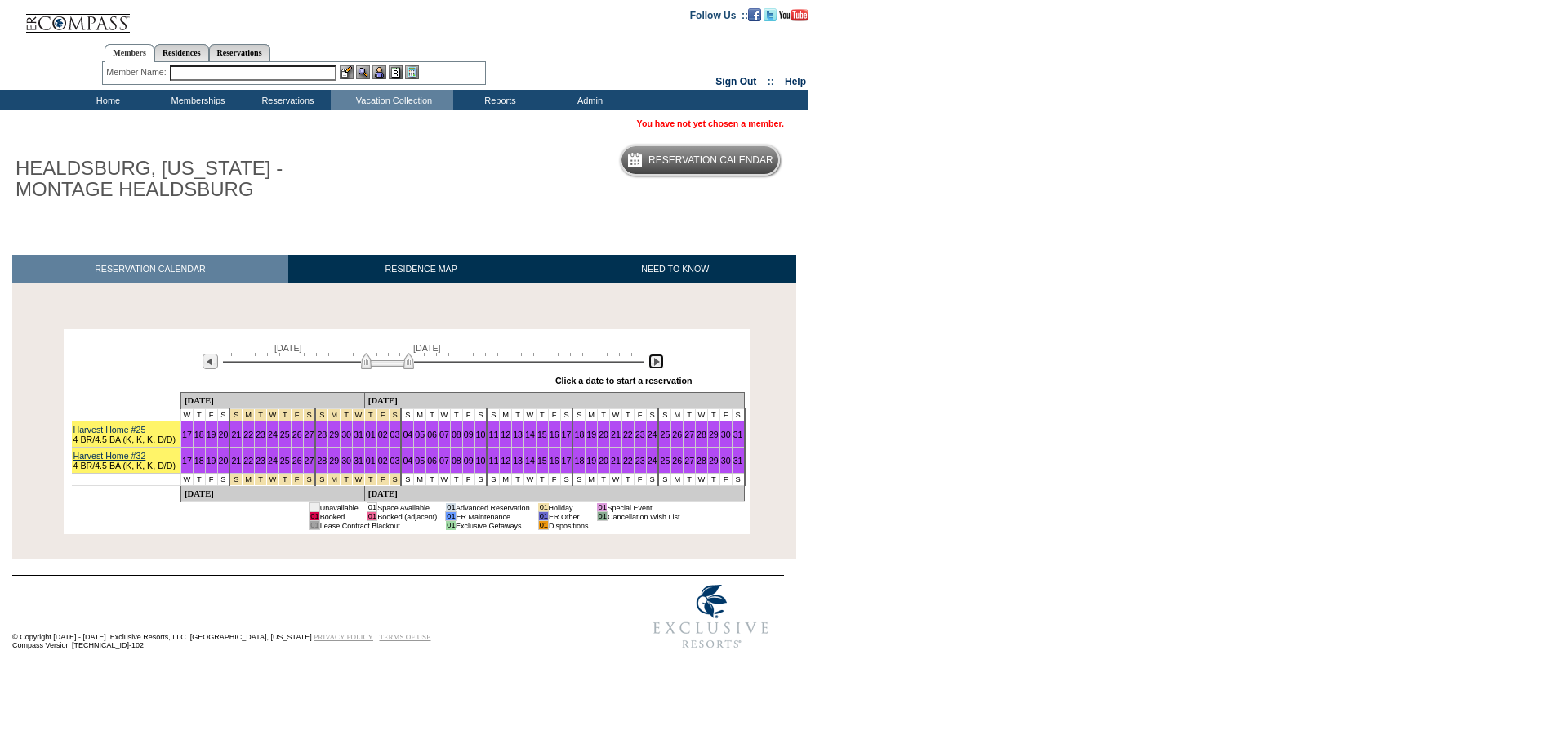
click at [653, 359] on img at bounding box center [656, 362] width 16 height 16
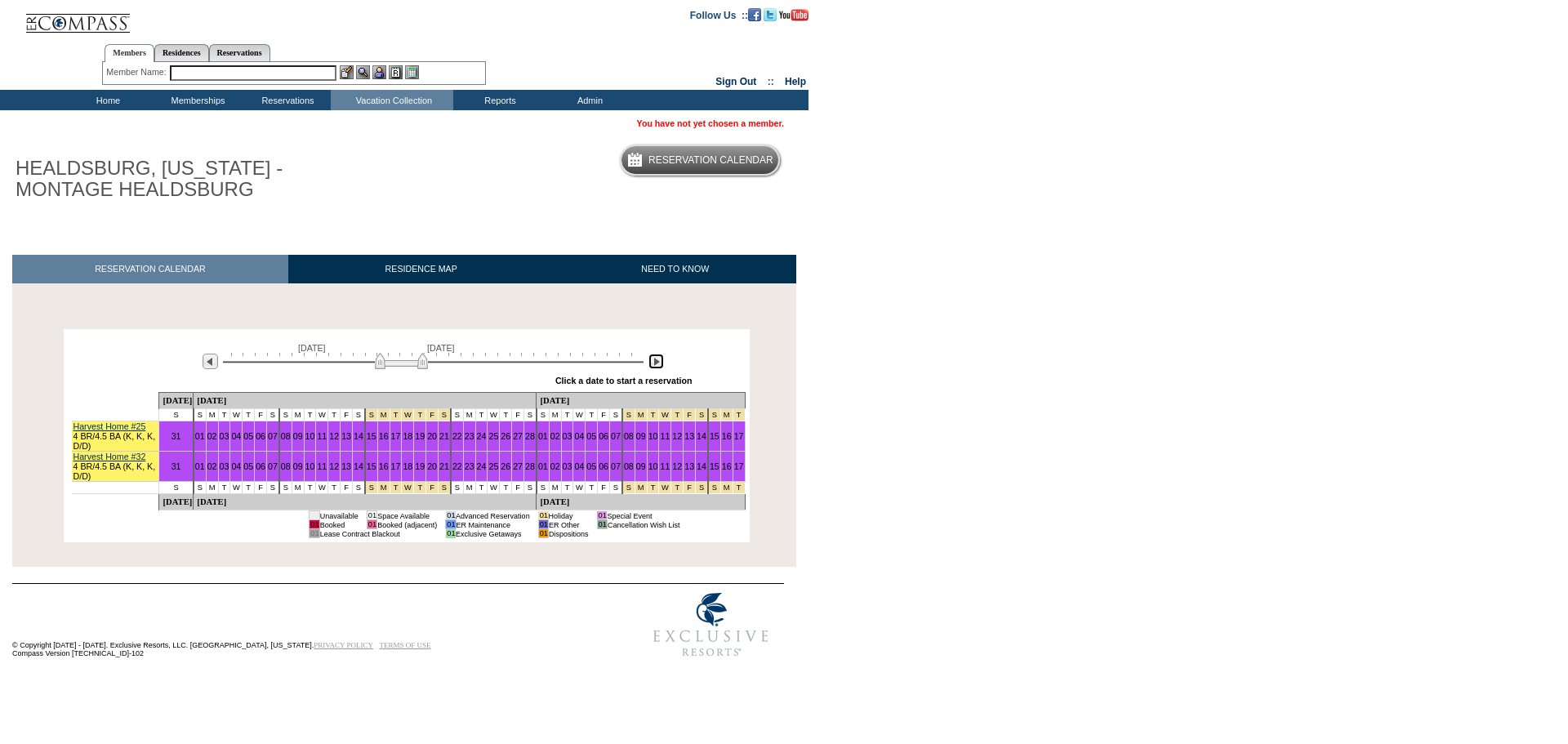
click at [653, 359] on img at bounding box center [656, 362] width 16 height 16
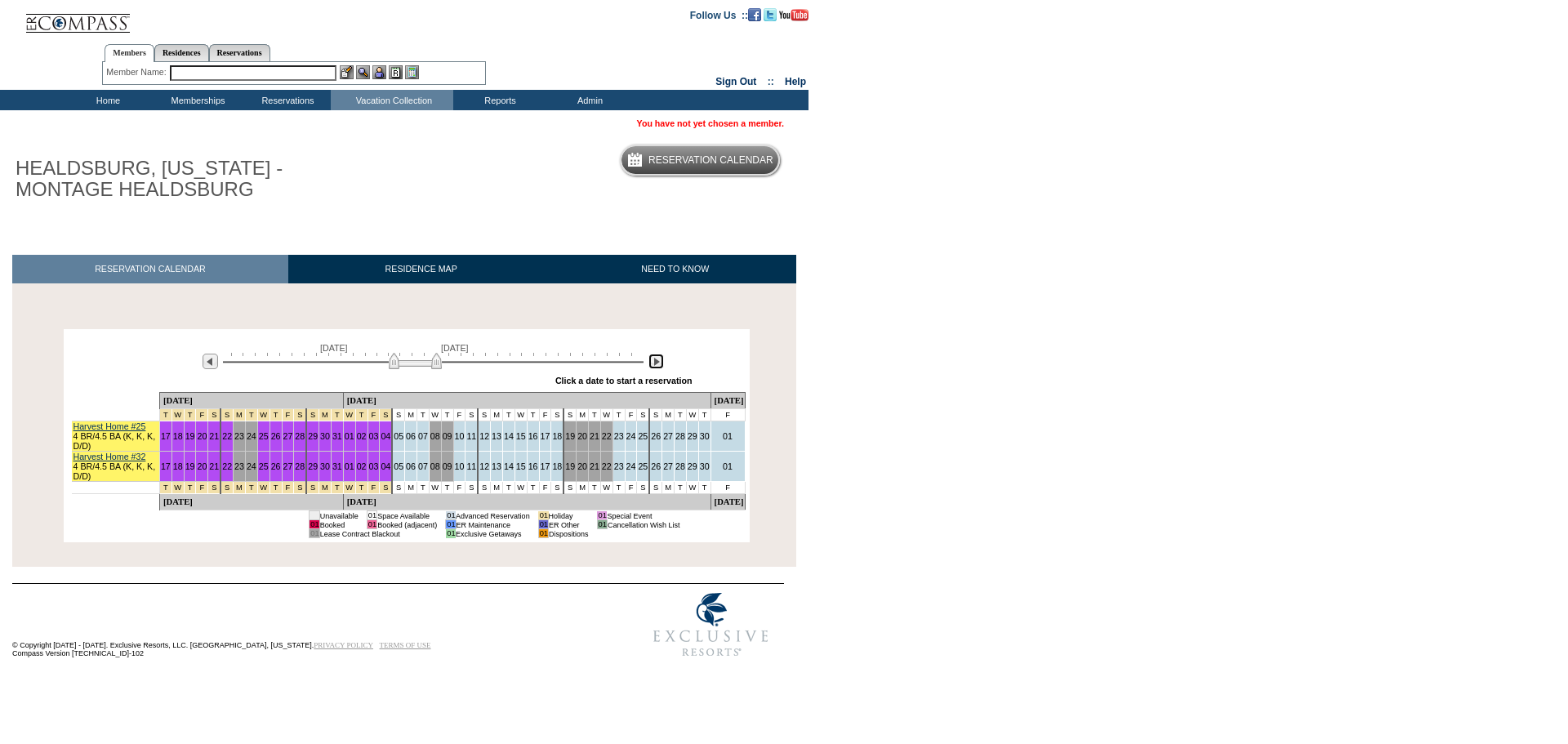
click at [653, 359] on img at bounding box center [656, 362] width 16 height 16
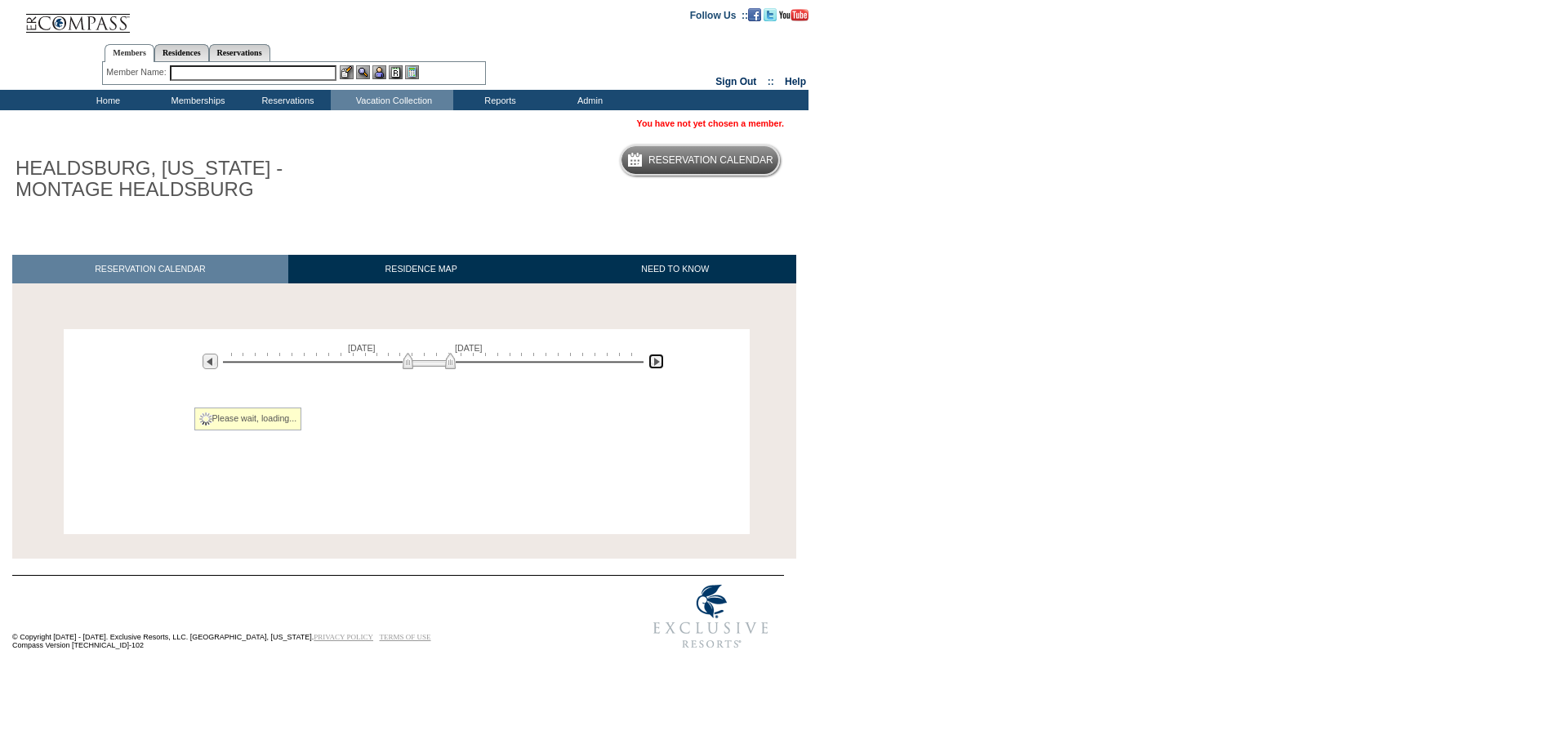
click at [653, 359] on img at bounding box center [656, 362] width 16 height 16
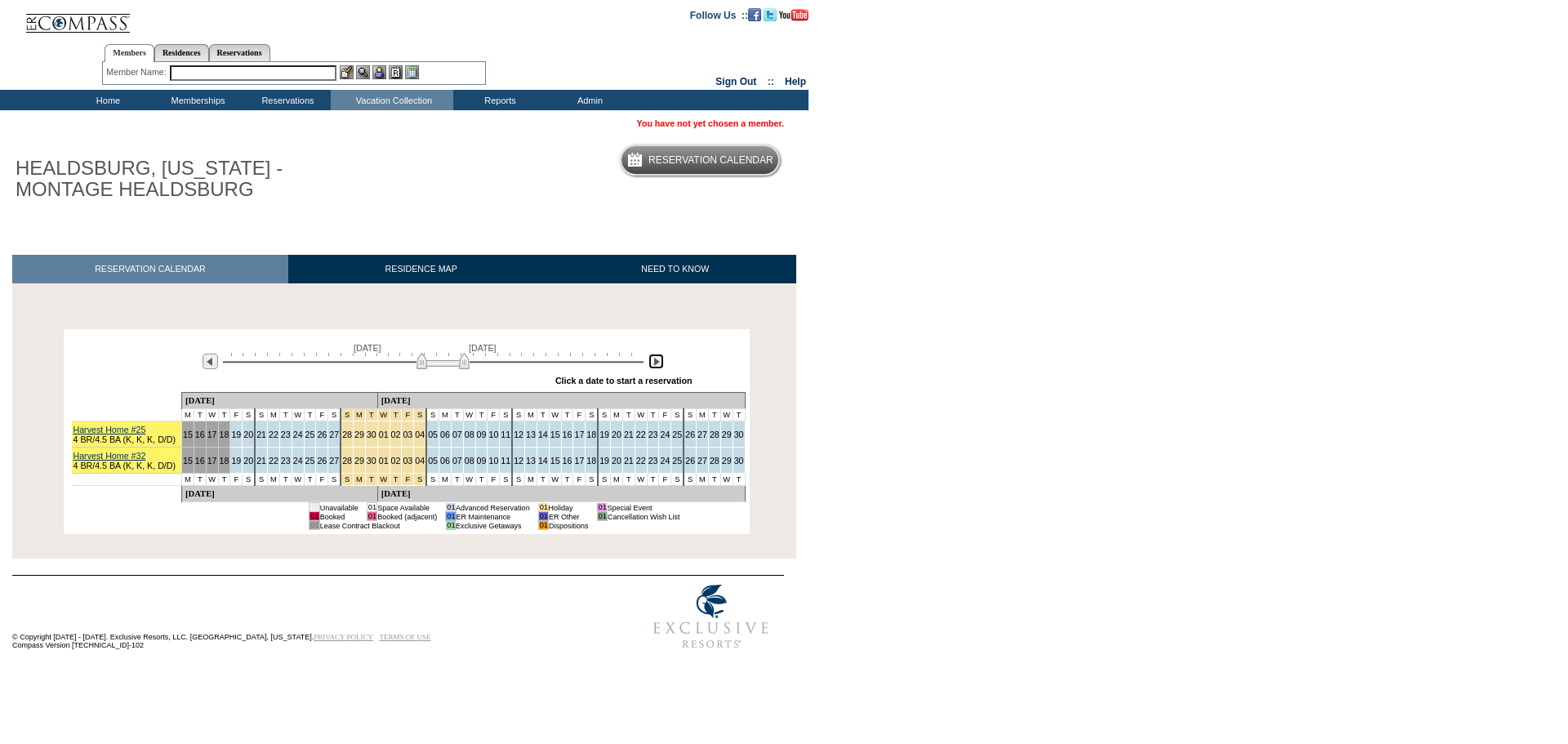
click at [653, 359] on img at bounding box center [656, 362] width 16 height 16
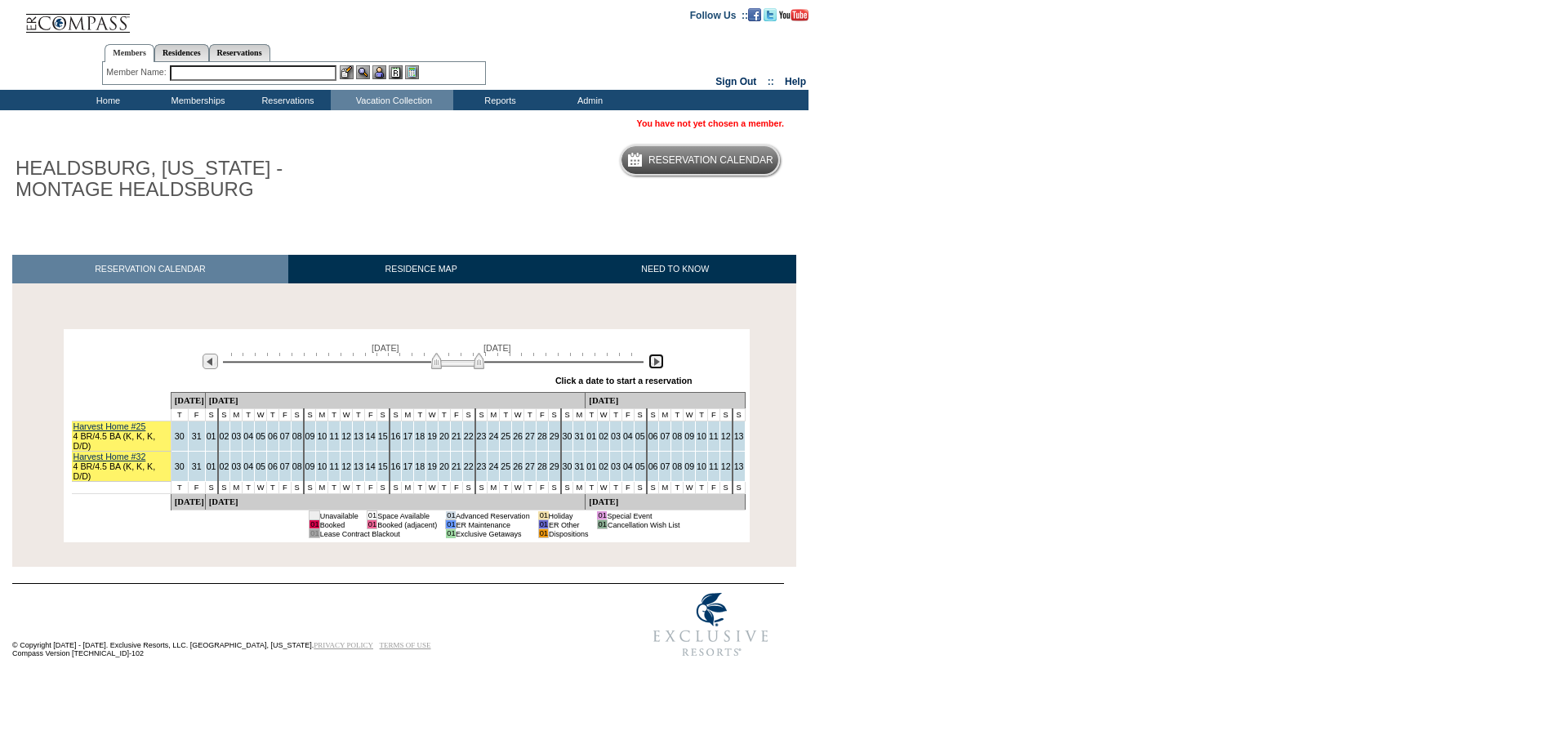
click at [653, 359] on img at bounding box center [656, 362] width 16 height 16
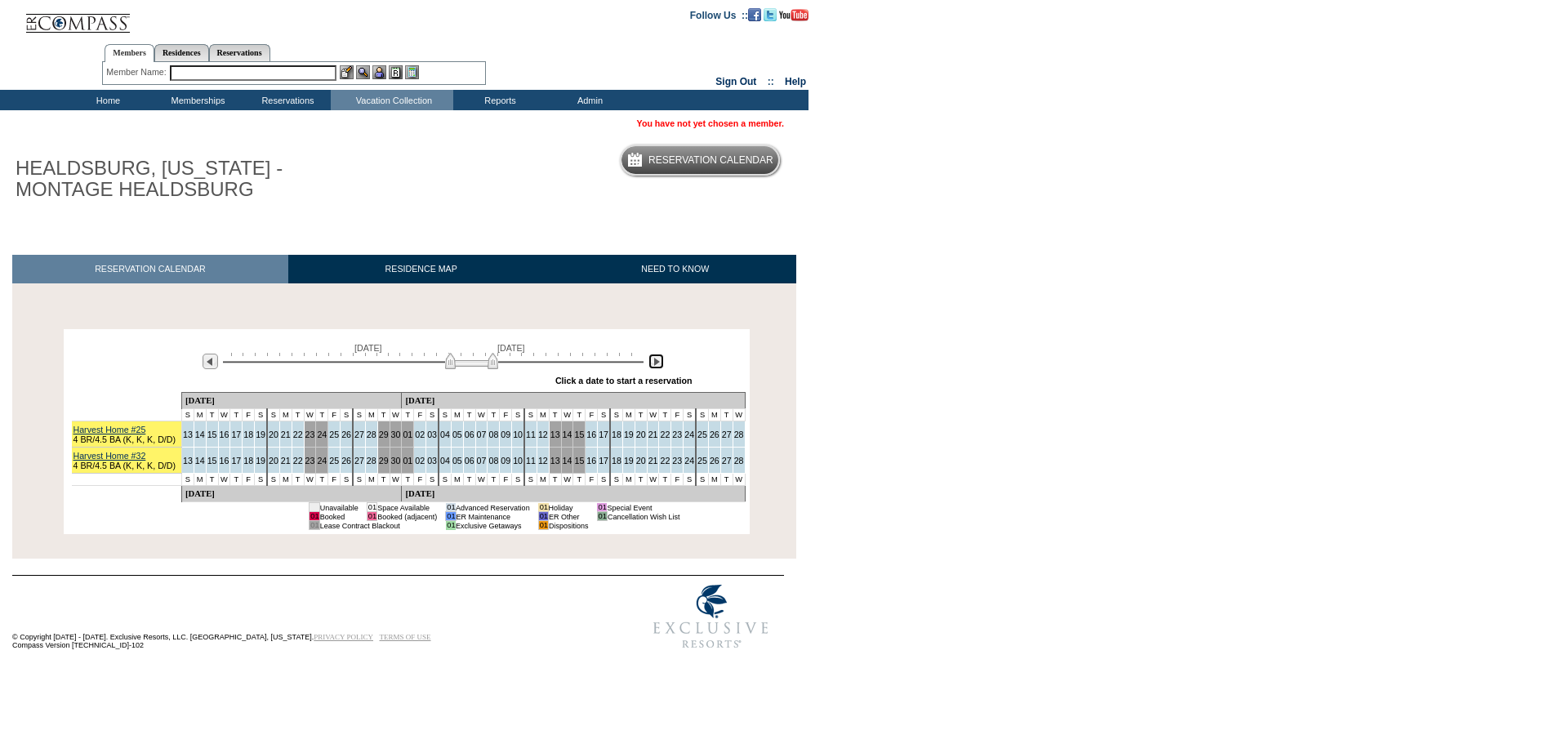
click at [653, 359] on img at bounding box center [656, 362] width 16 height 16
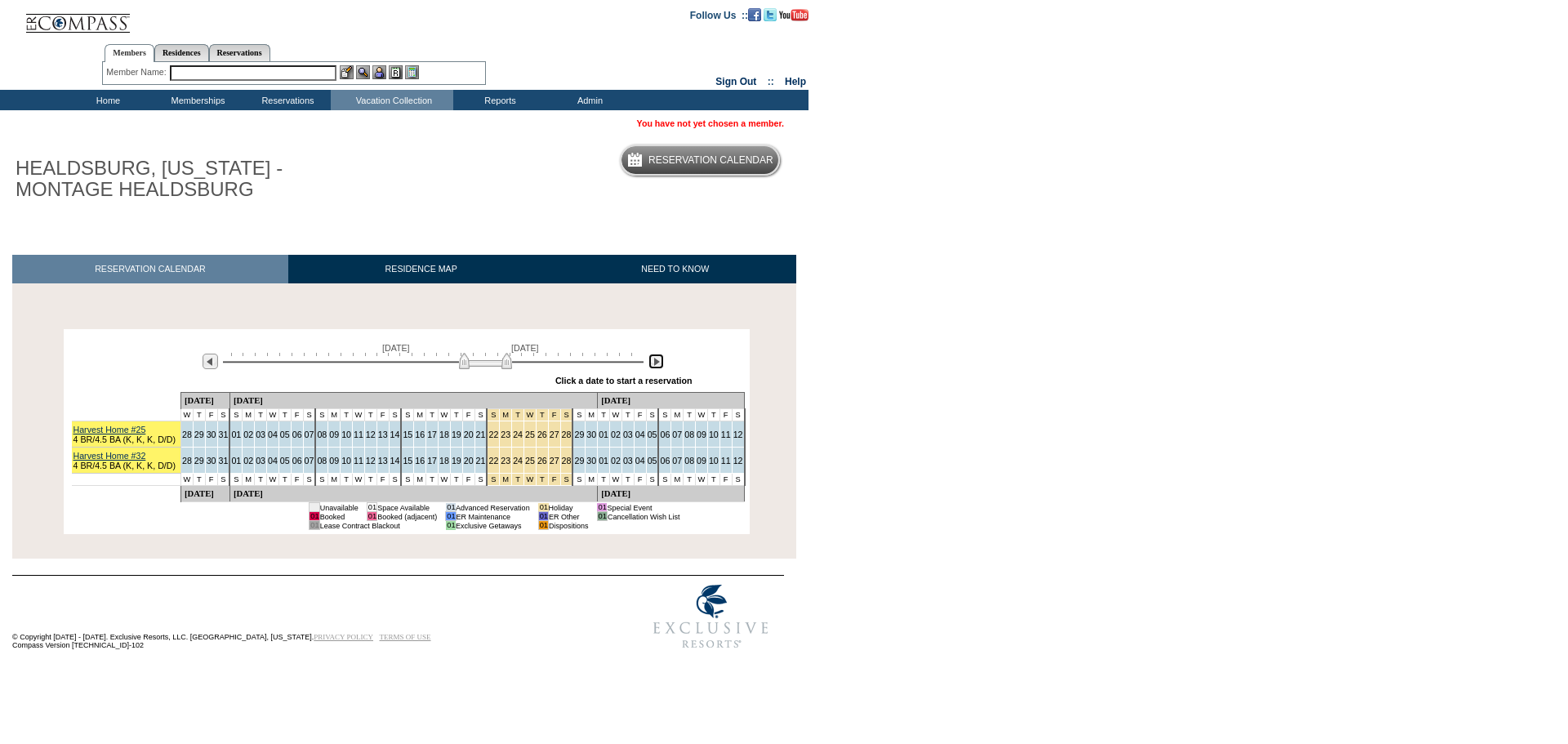
click at [653, 359] on img at bounding box center [656, 362] width 16 height 16
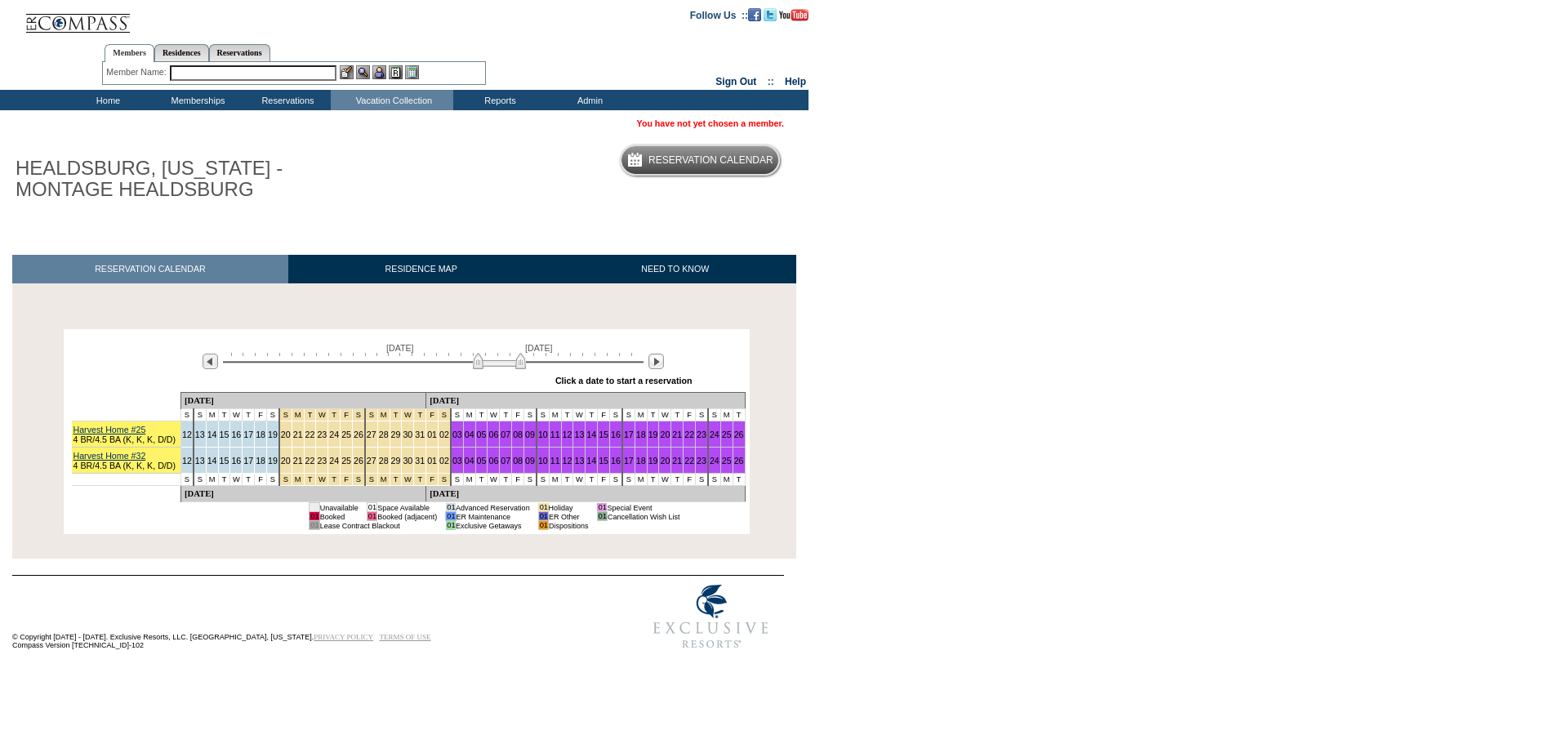
drag, startPoint x: 1186, startPoint y: 141, endPoint x: 1172, endPoint y: 124, distance: 22.0
click at [1186, 141] on body "Follow Us ::" at bounding box center [784, 372] width 1568 height 744
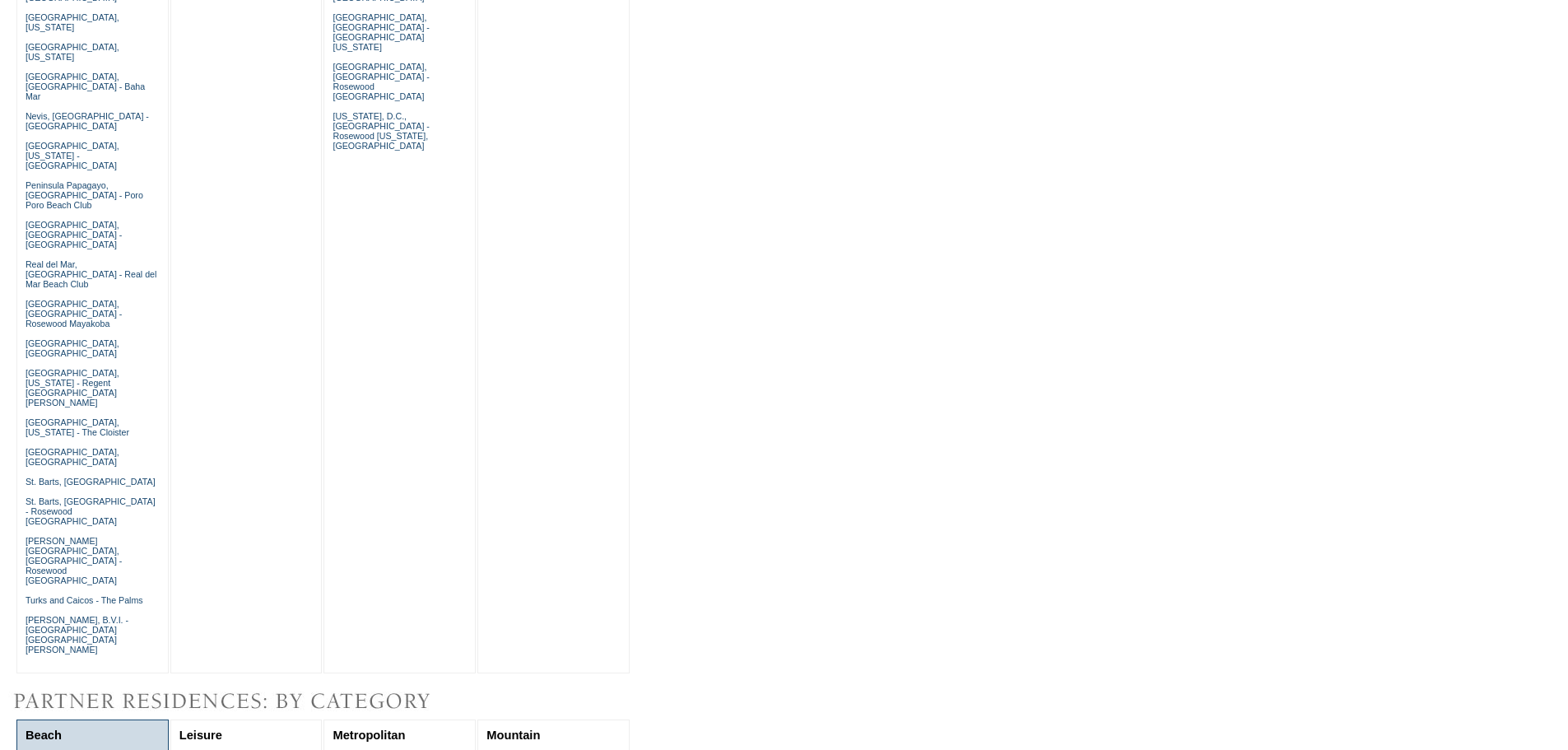
scroll to position [1127, 0]
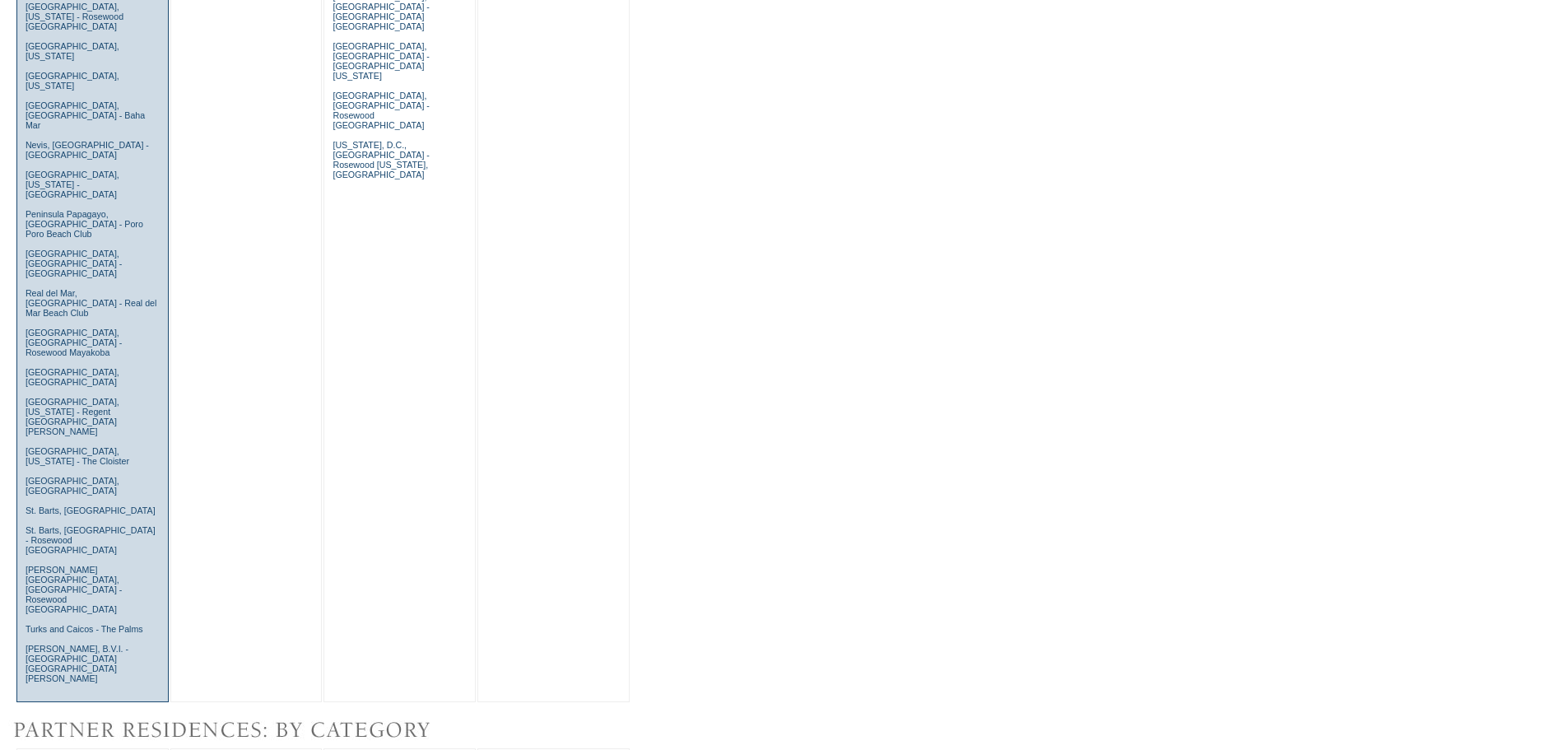
drag, startPoint x: 66, startPoint y: 238, endPoint x: 204, endPoint y: 243, distance: 138.1
click at [66, 565] on link "[PERSON_NAME][GEOGRAPHIC_DATA], [GEOGRAPHIC_DATA] - Rosewood [GEOGRAPHIC_DATA]" at bounding box center [73, 590] width 96 height 50
